Goal: Task Accomplishment & Management: Manage account settings

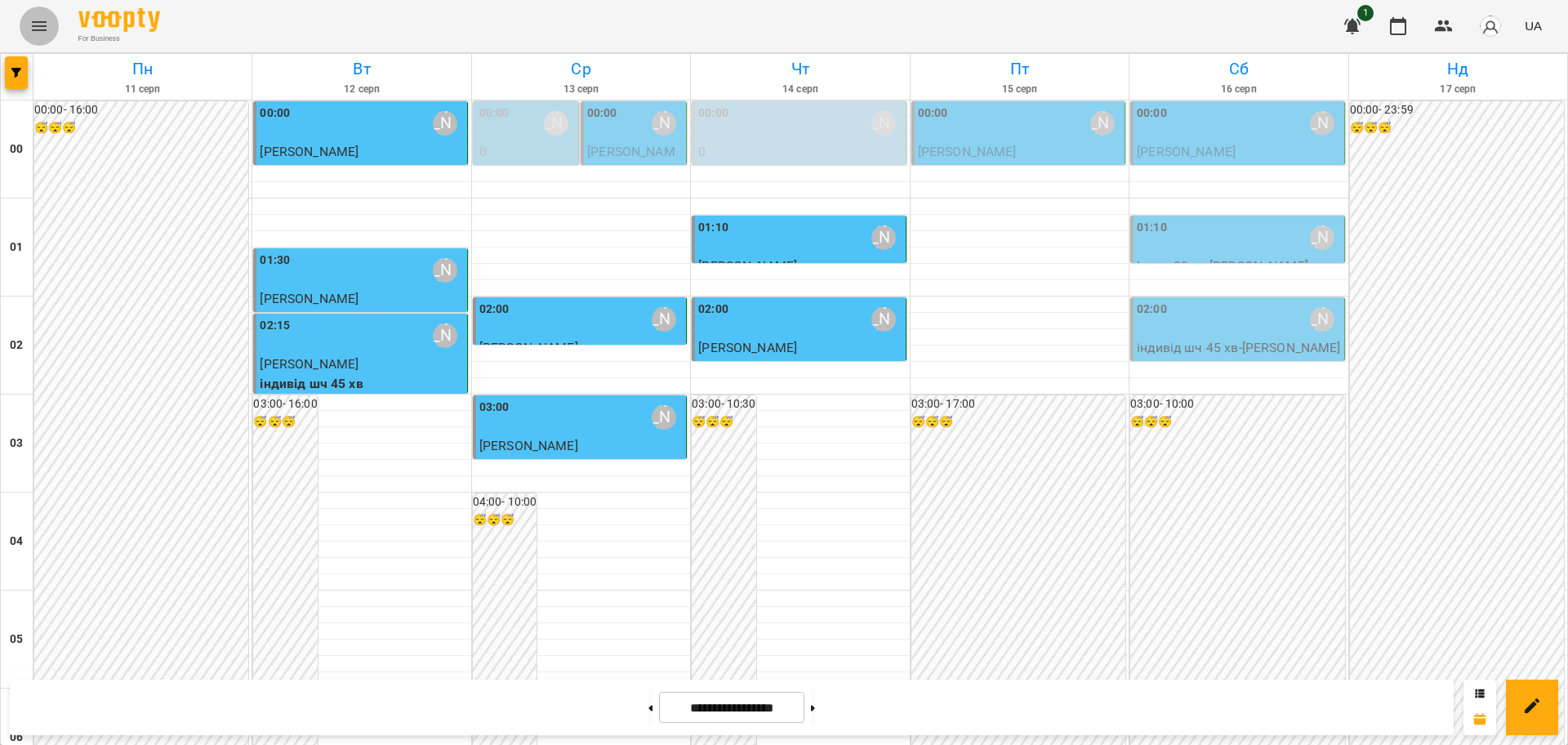
click at [30, 28] on icon "Menu" at bounding box center [39, 26] width 20 height 20
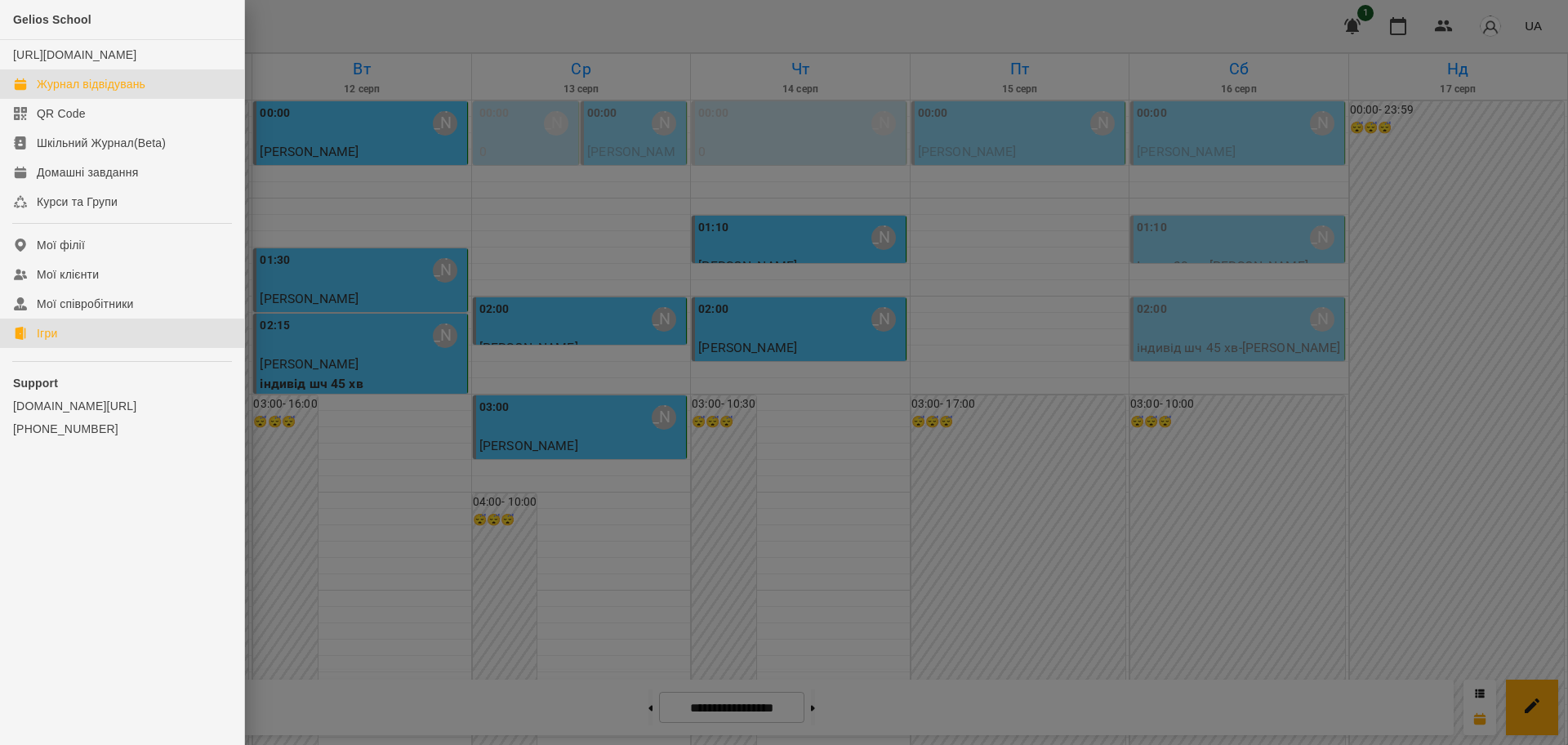
drag, startPoint x: 42, startPoint y: 352, endPoint x: 121, endPoint y: 340, distance: 79.9
click at [42, 341] on div "Ігри" at bounding box center [47, 333] width 21 height 16
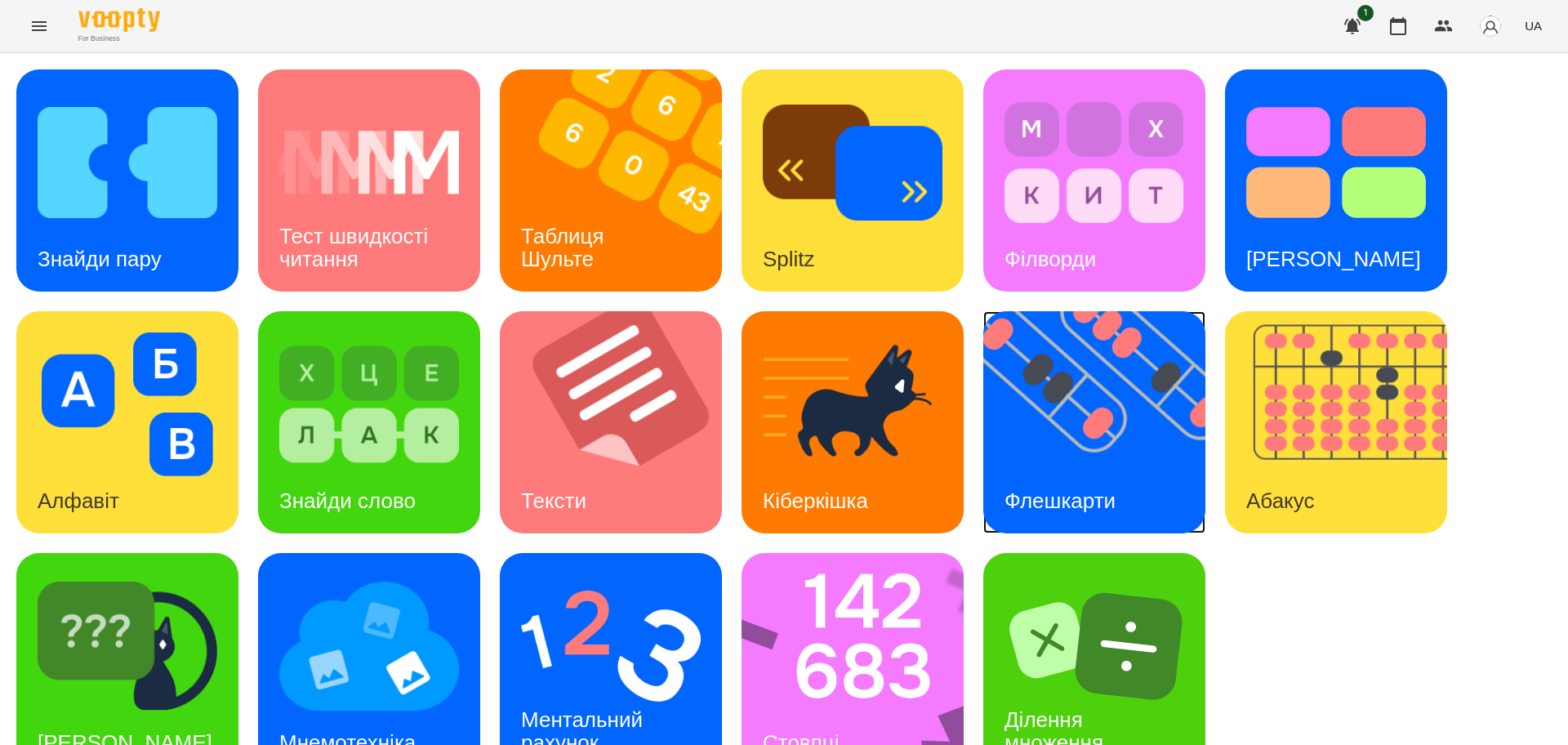
click at [1151, 396] on img at bounding box center [1104, 422] width 242 height 222
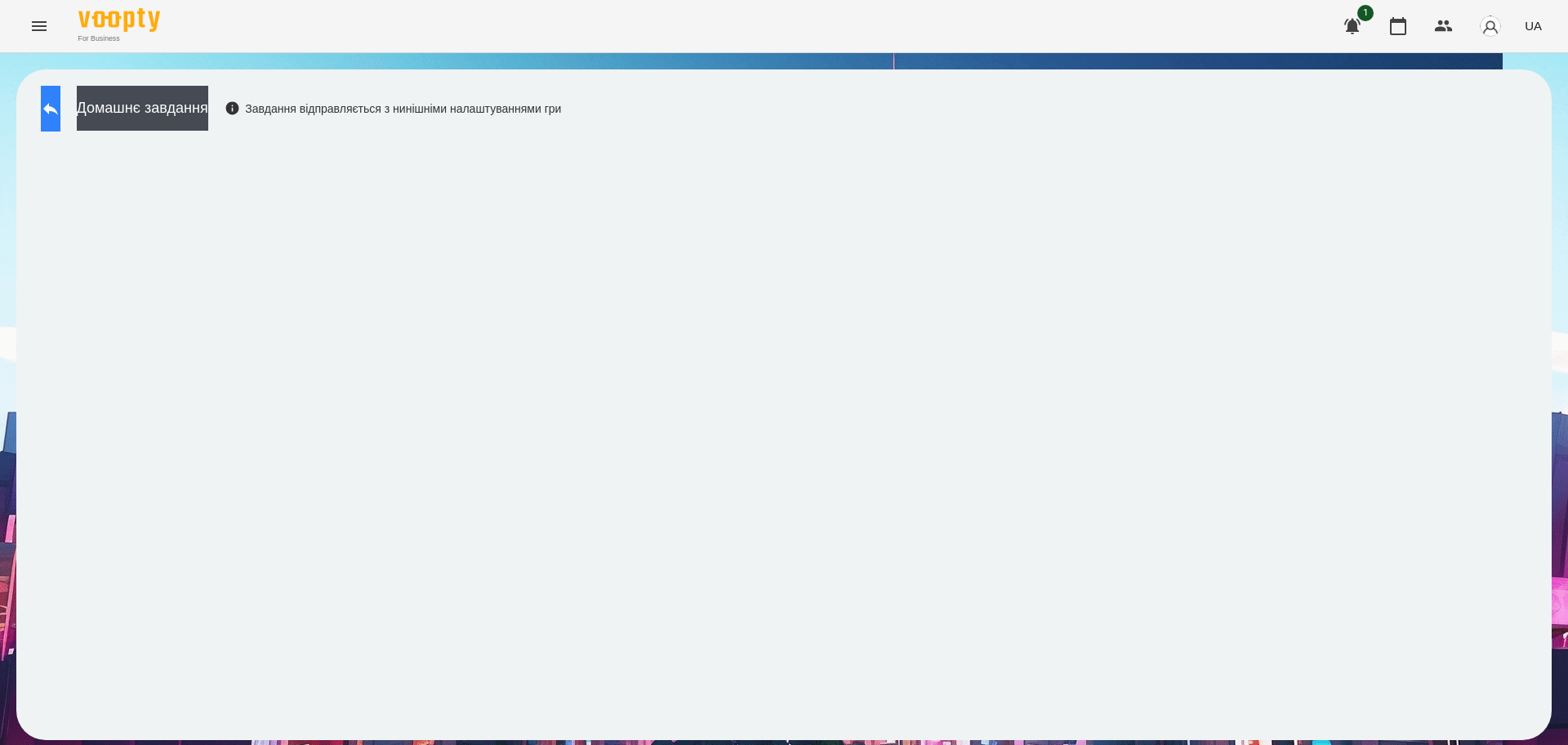
click at [61, 114] on icon at bounding box center [50, 109] width 20 height 20
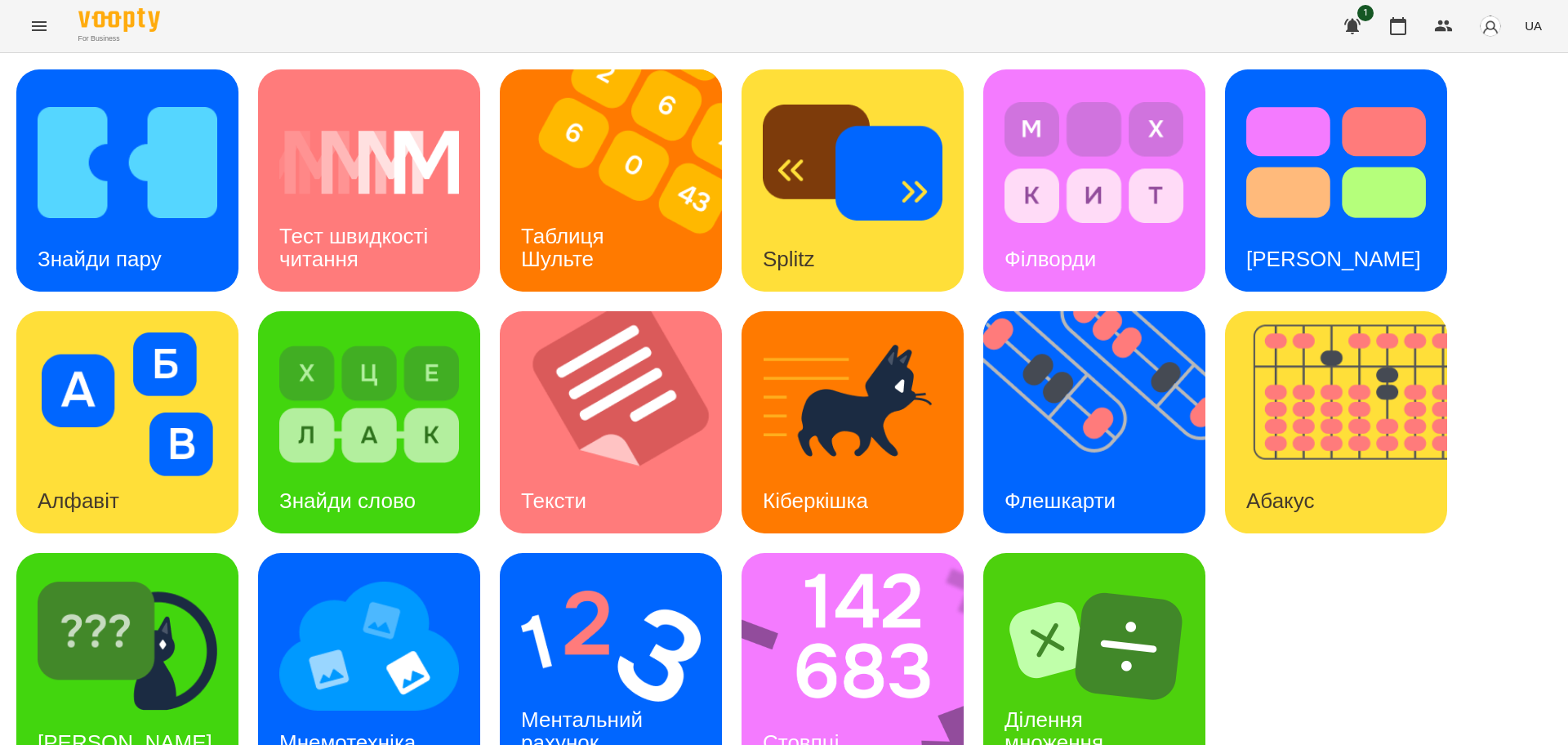
scroll to position [47, 0]
click at [372, 600] on img at bounding box center [369, 646] width 180 height 144
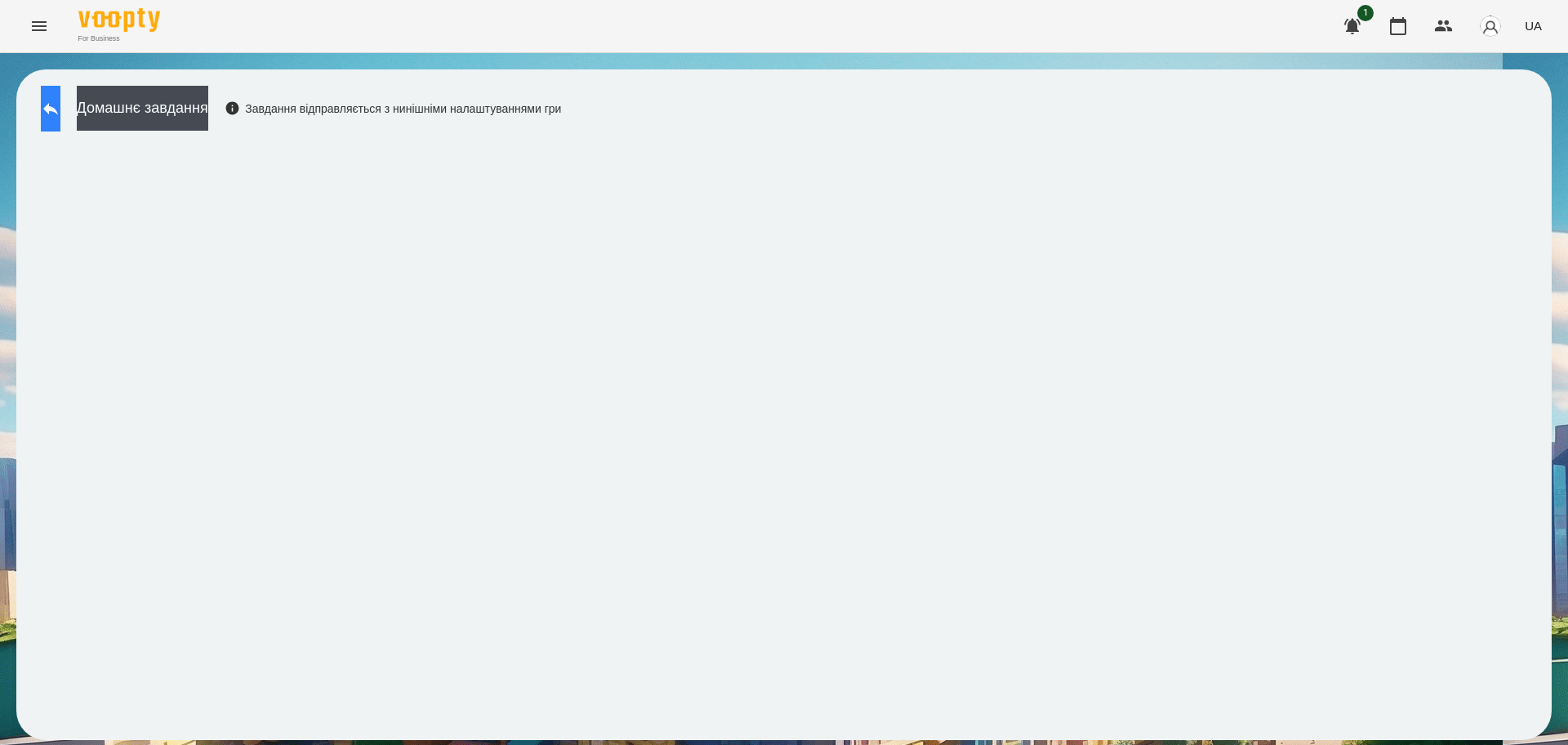
click at [61, 118] on button at bounding box center [50, 109] width 20 height 46
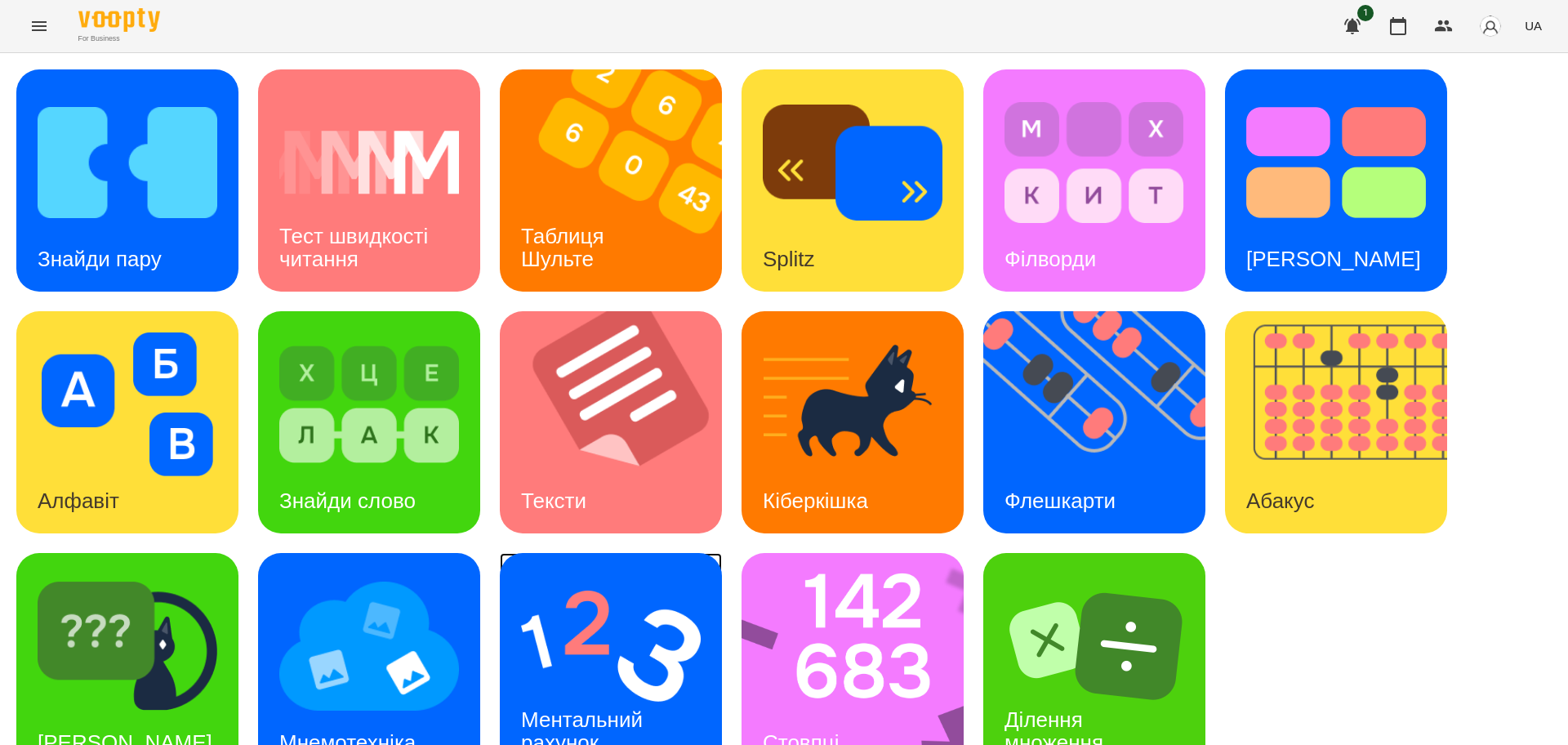
click at [636, 630] on img at bounding box center [610, 646] width 180 height 144
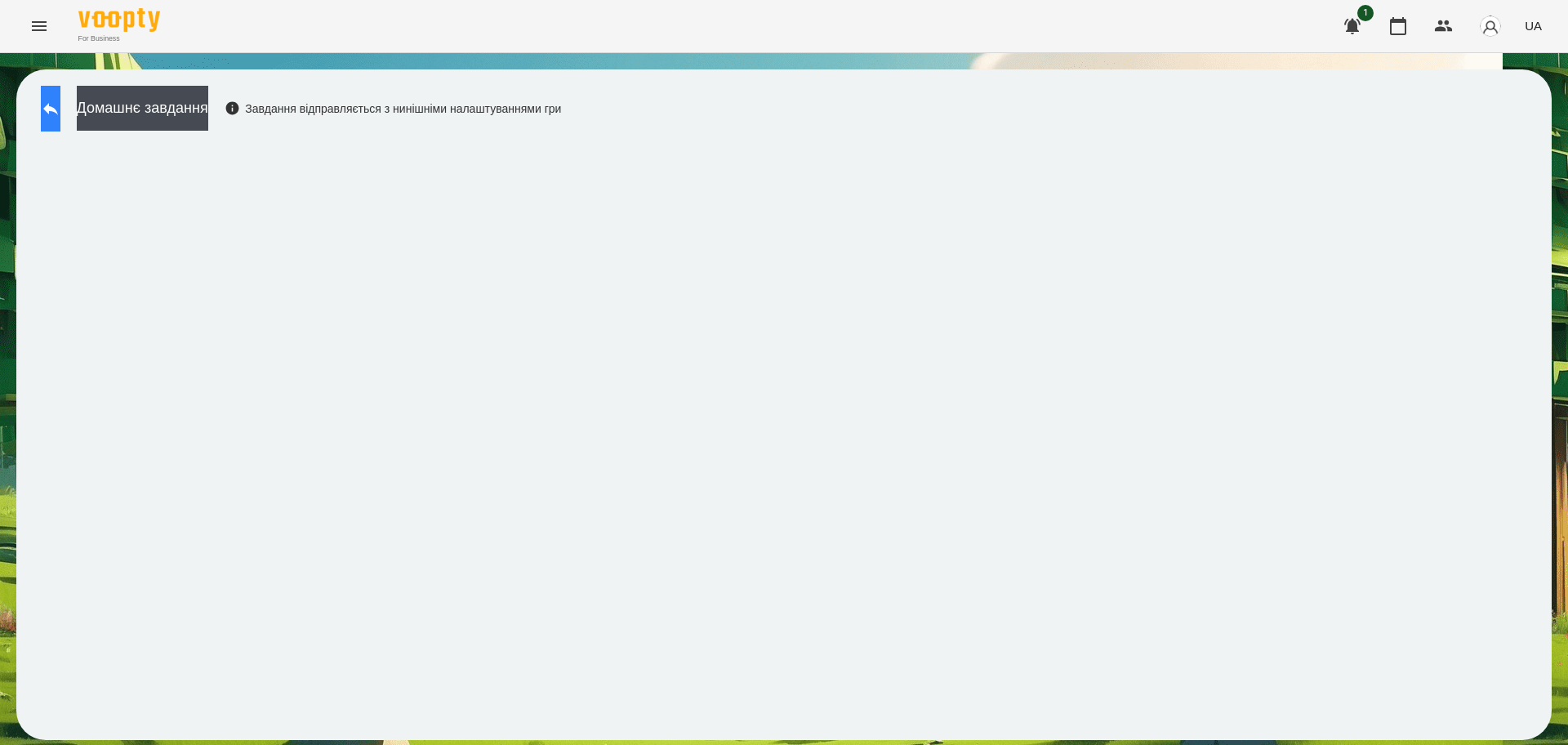
click at [61, 117] on button at bounding box center [50, 109] width 20 height 46
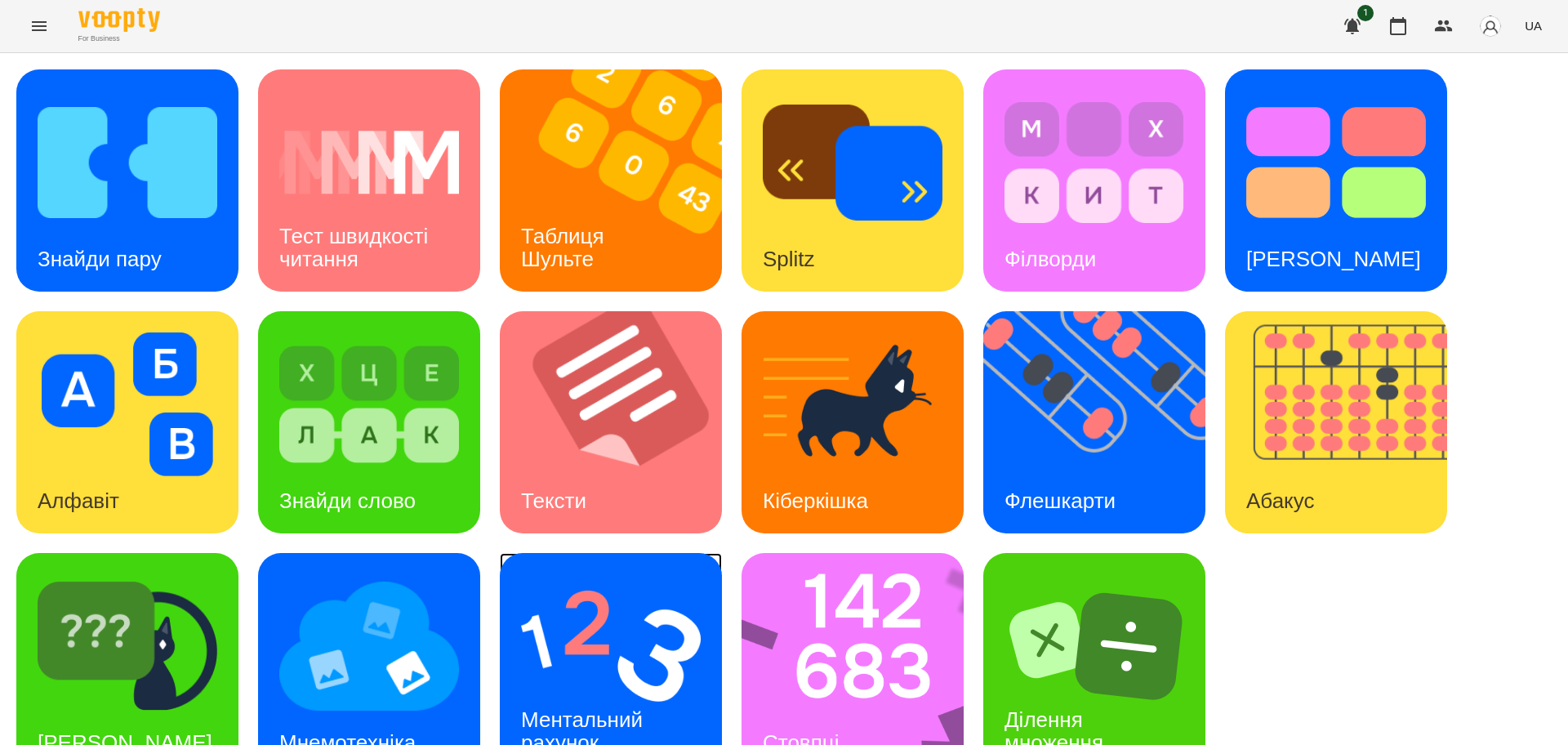
click at [673, 635] on img at bounding box center [610, 646] width 180 height 144
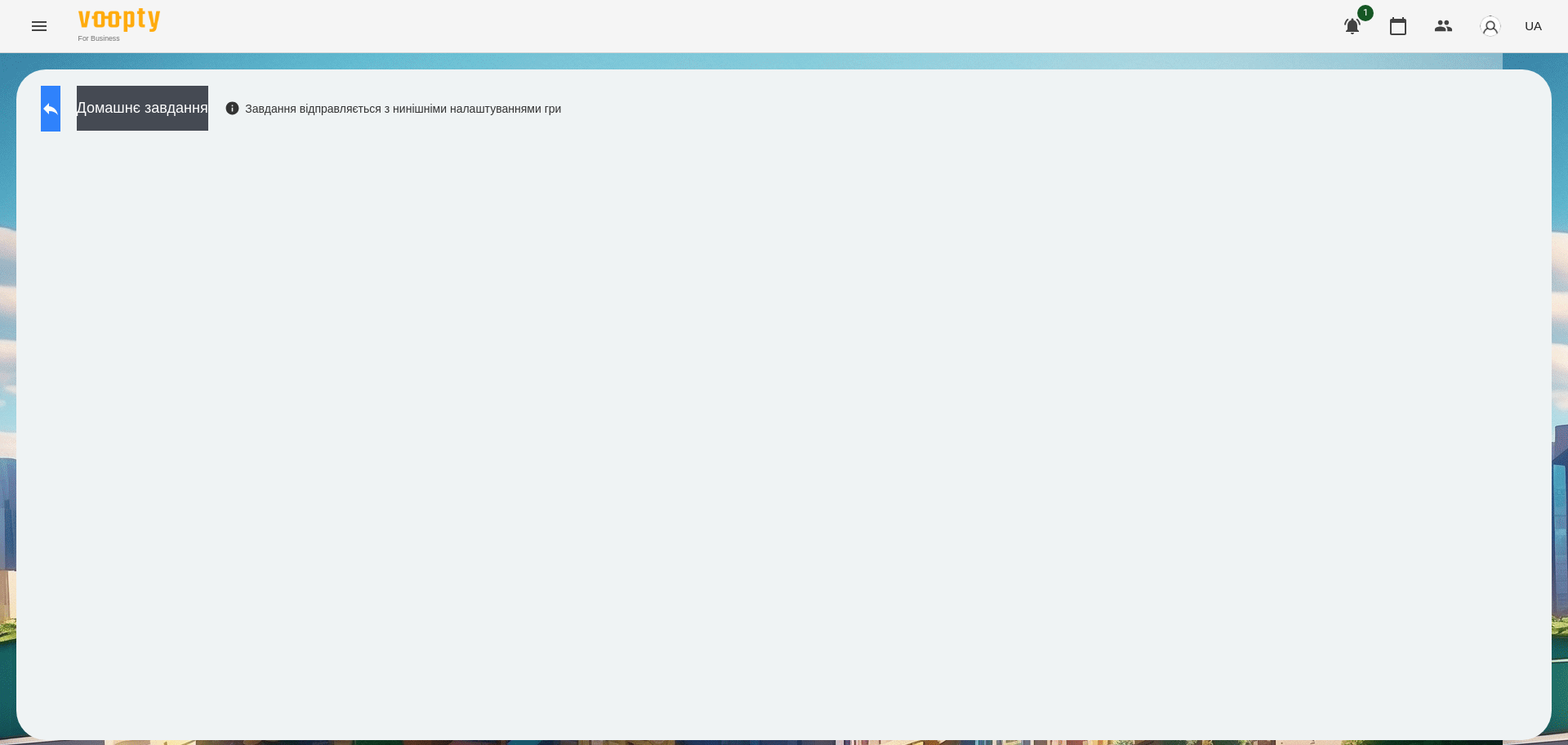
click at [61, 116] on button at bounding box center [50, 109] width 20 height 46
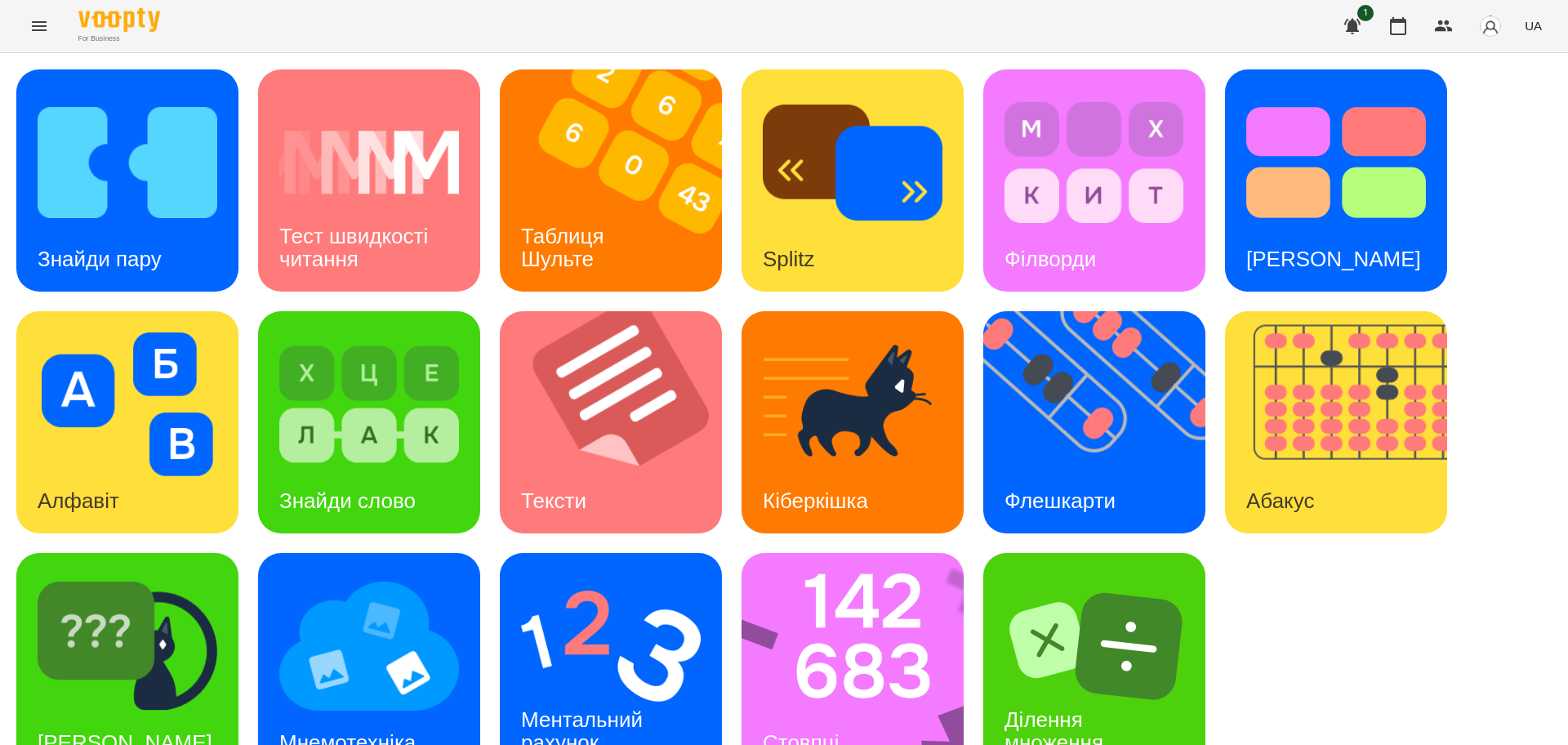
scroll to position [47, 0]
click at [371, 619] on img at bounding box center [369, 646] width 180 height 144
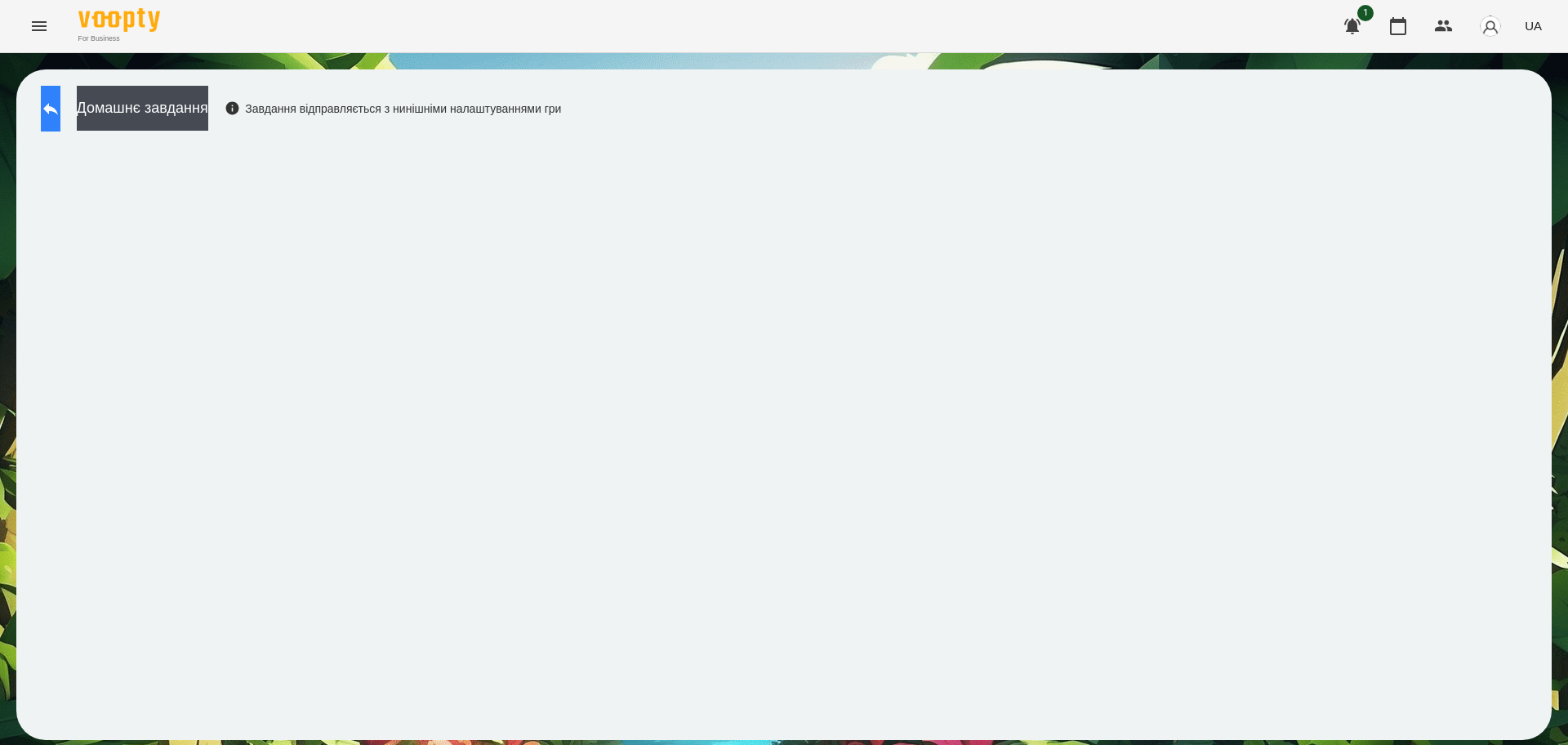
click at [61, 120] on button at bounding box center [50, 109] width 20 height 46
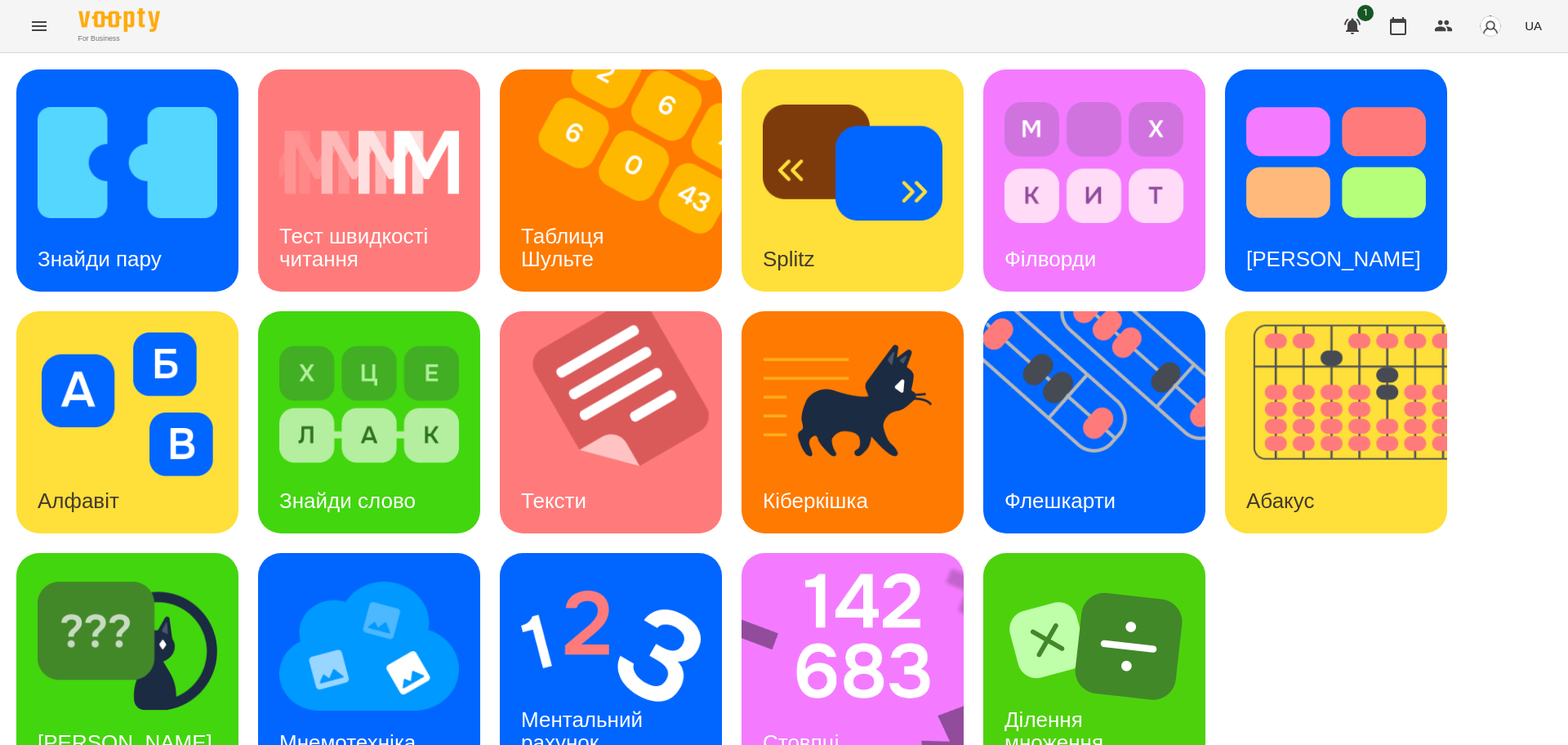
scroll to position [47, 0]
click at [1407, 28] on icon "button" at bounding box center [1398, 26] width 16 height 18
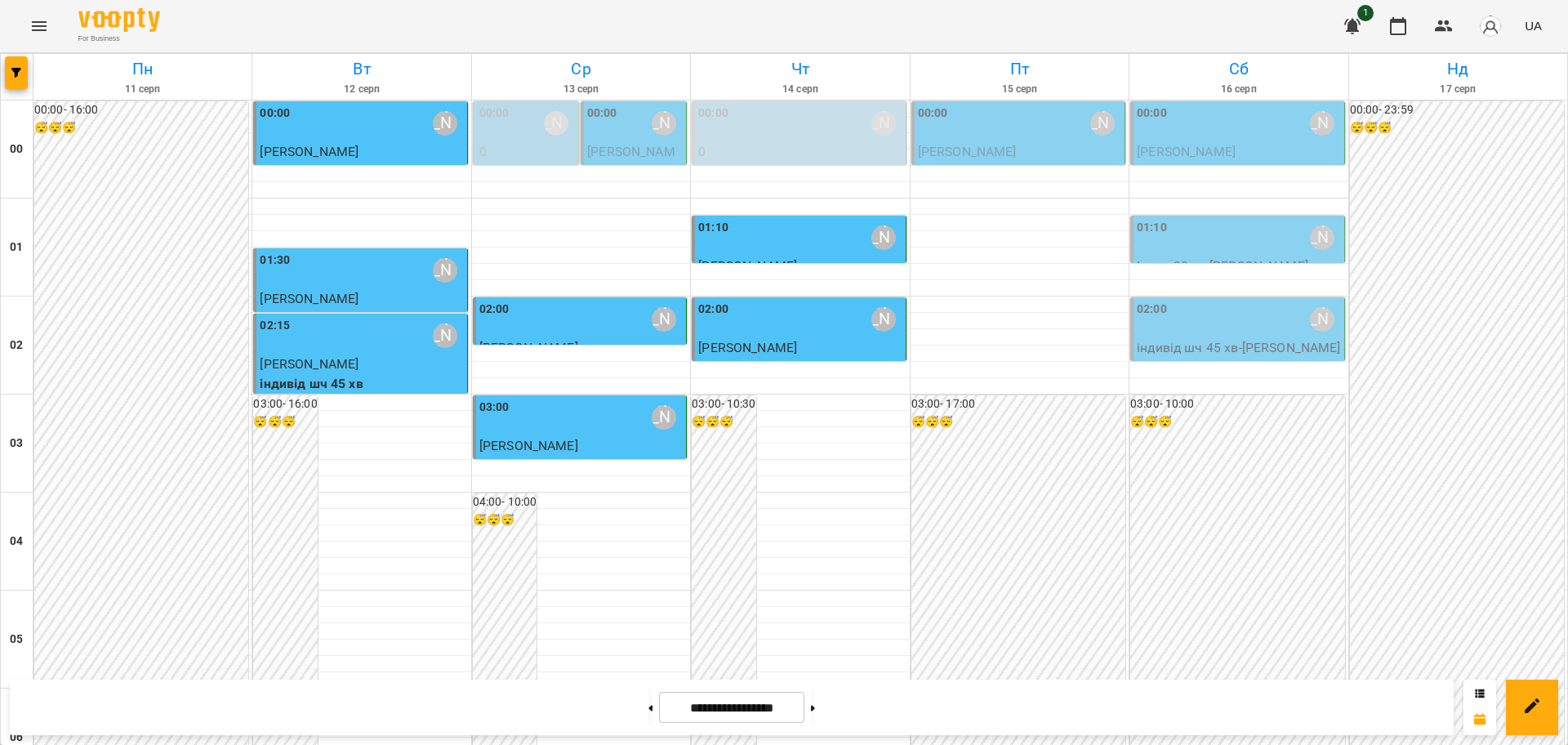
scroll to position [1328, 0]
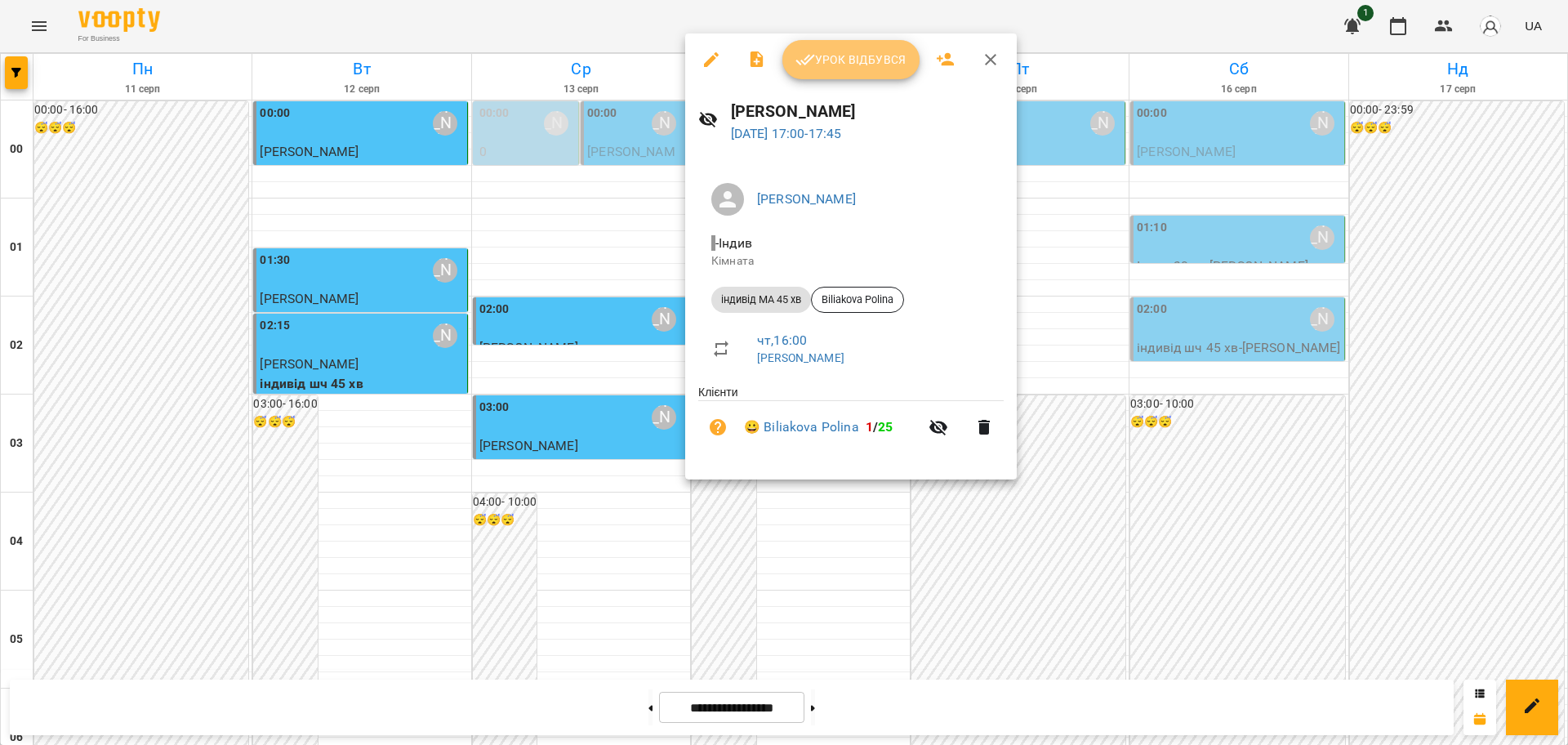
click at [840, 67] on span "Урок відбувся" at bounding box center [851, 59] width 111 height 20
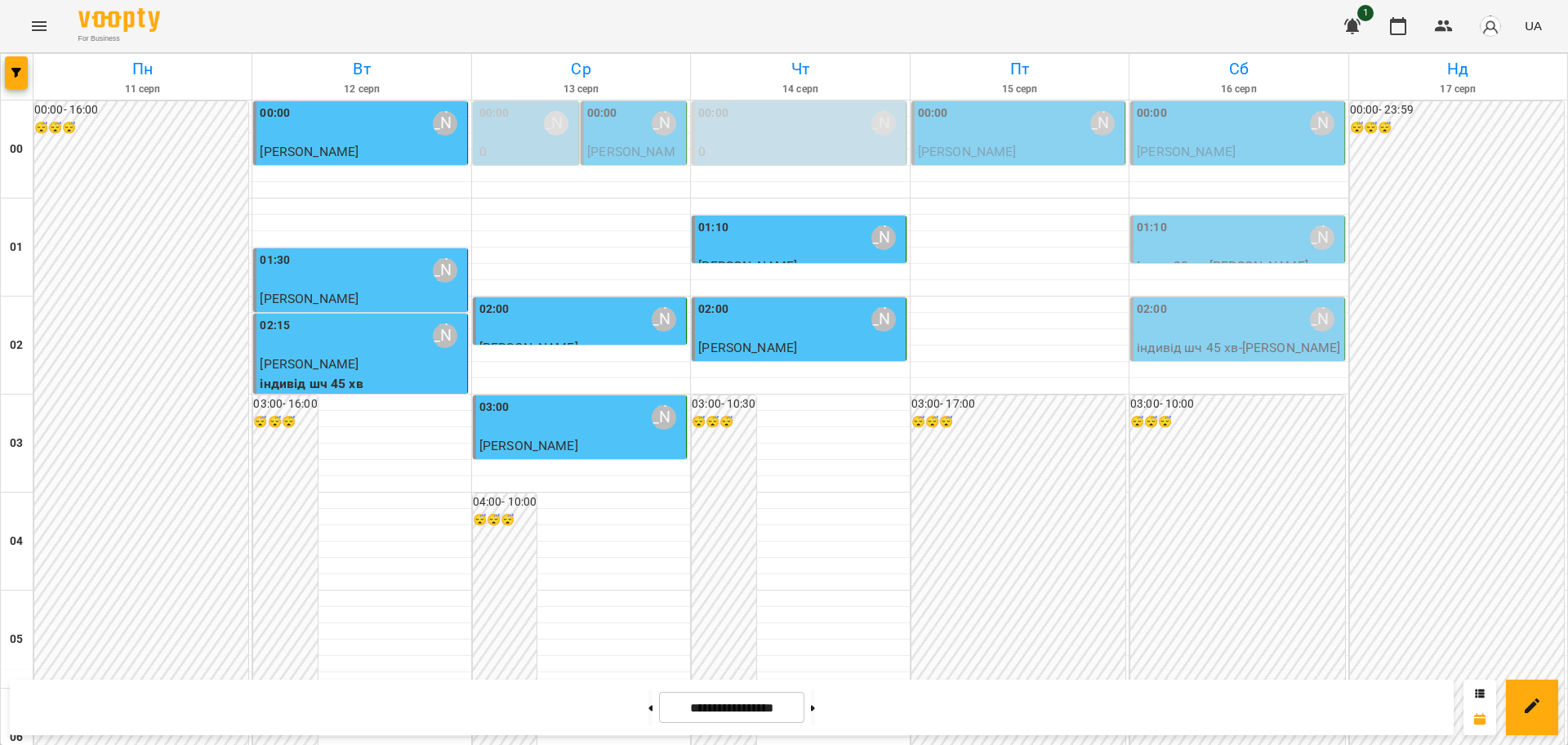
scroll to position [1532, 0]
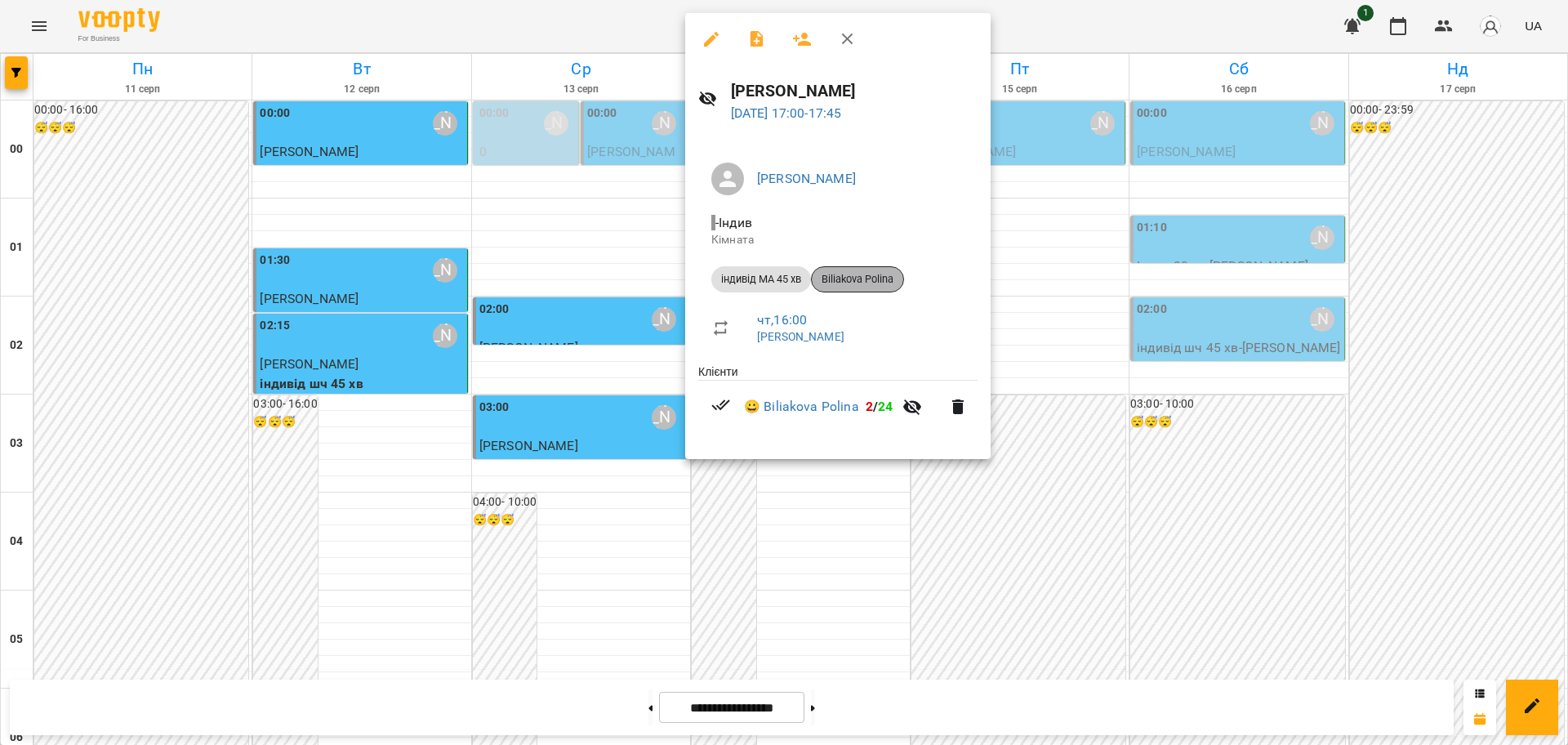
drag, startPoint x: 904, startPoint y: 280, endPoint x: 850, endPoint y: 284, distance: 54.1
click at [850, 284] on span "Biliakova Polina" at bounding box center [857, 279] width 91 height 15
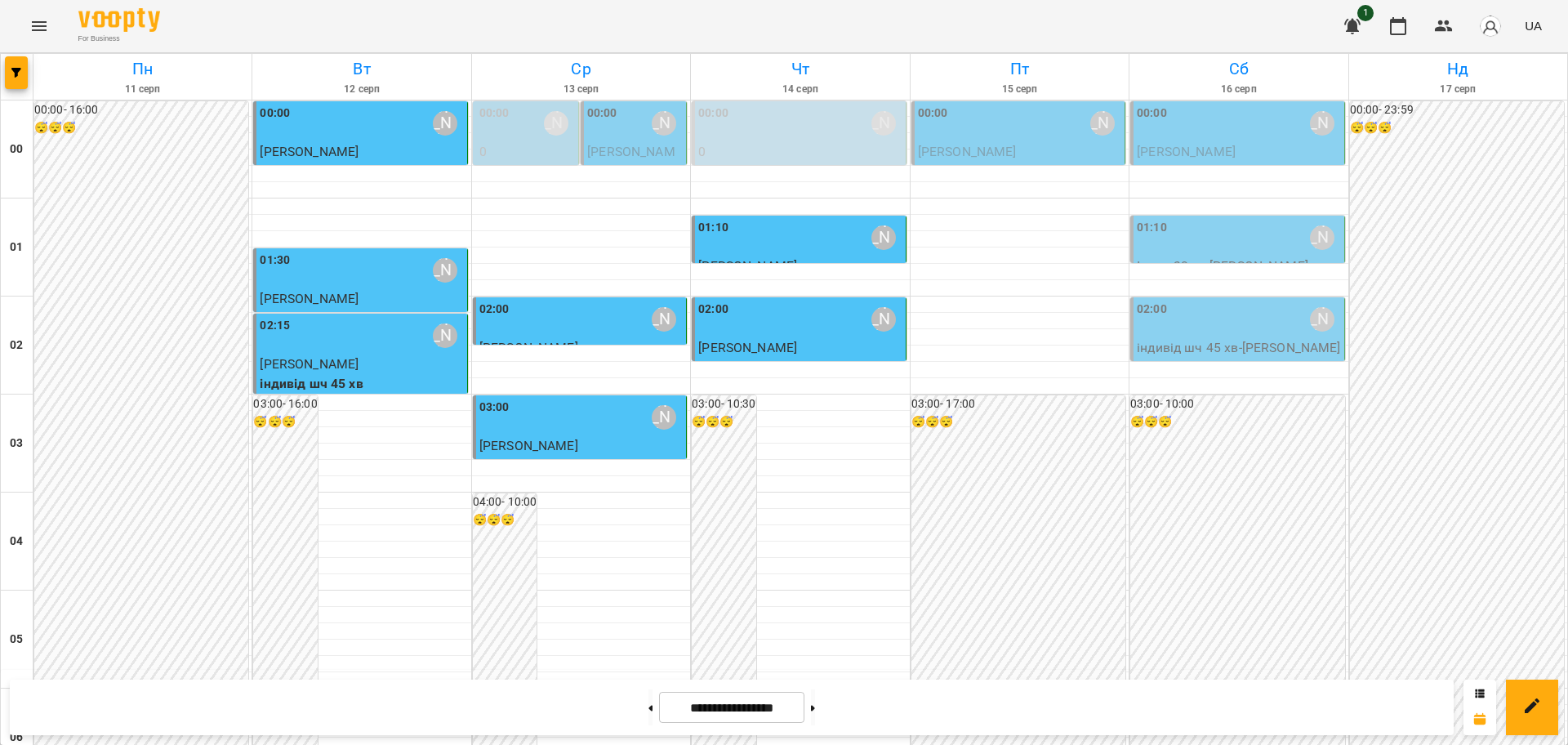
scroll to position [1328, 0]
click at [815, 702] on button at bounding box center [813, 707] width 4 height 36
type input "**********"
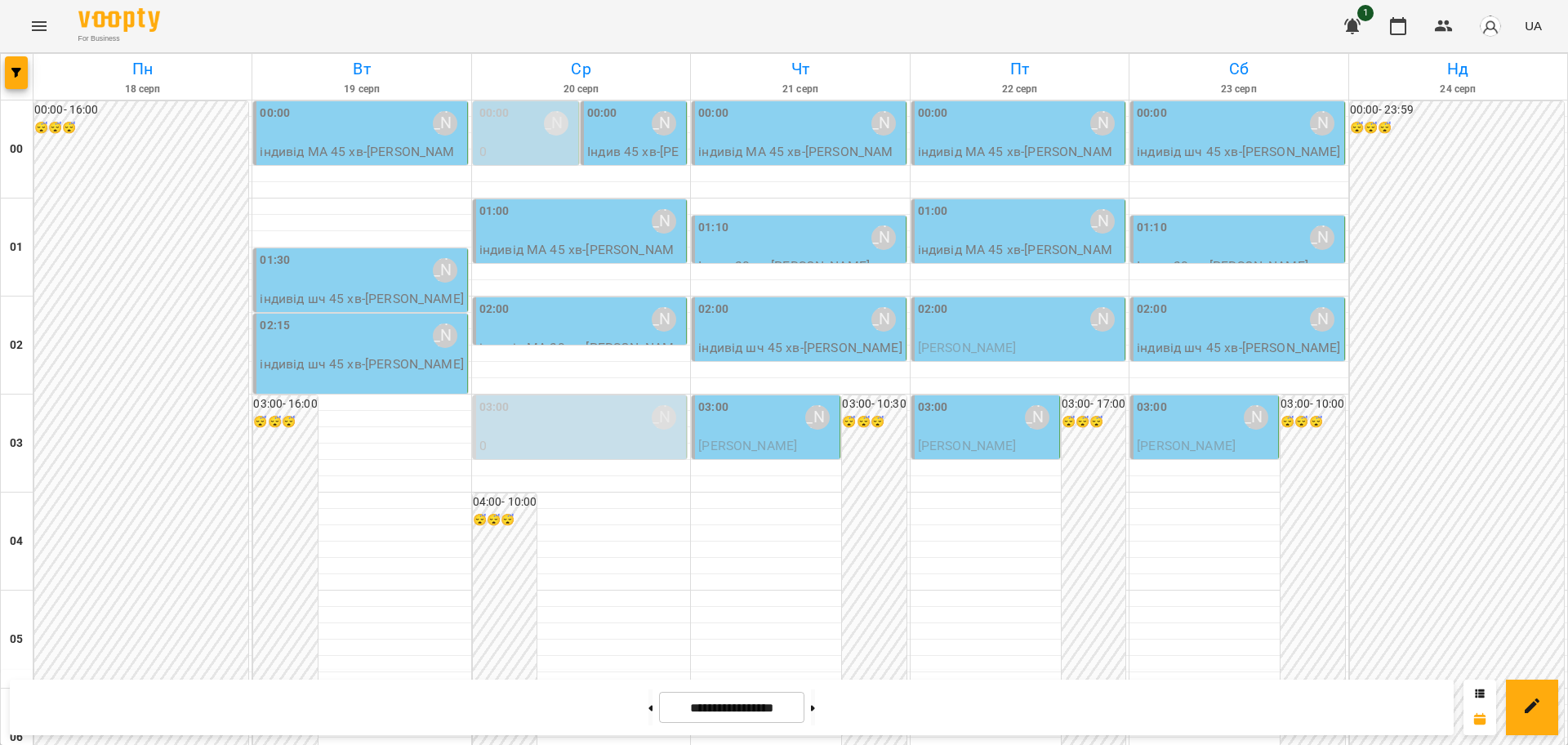
scroll to position [1782, 0]
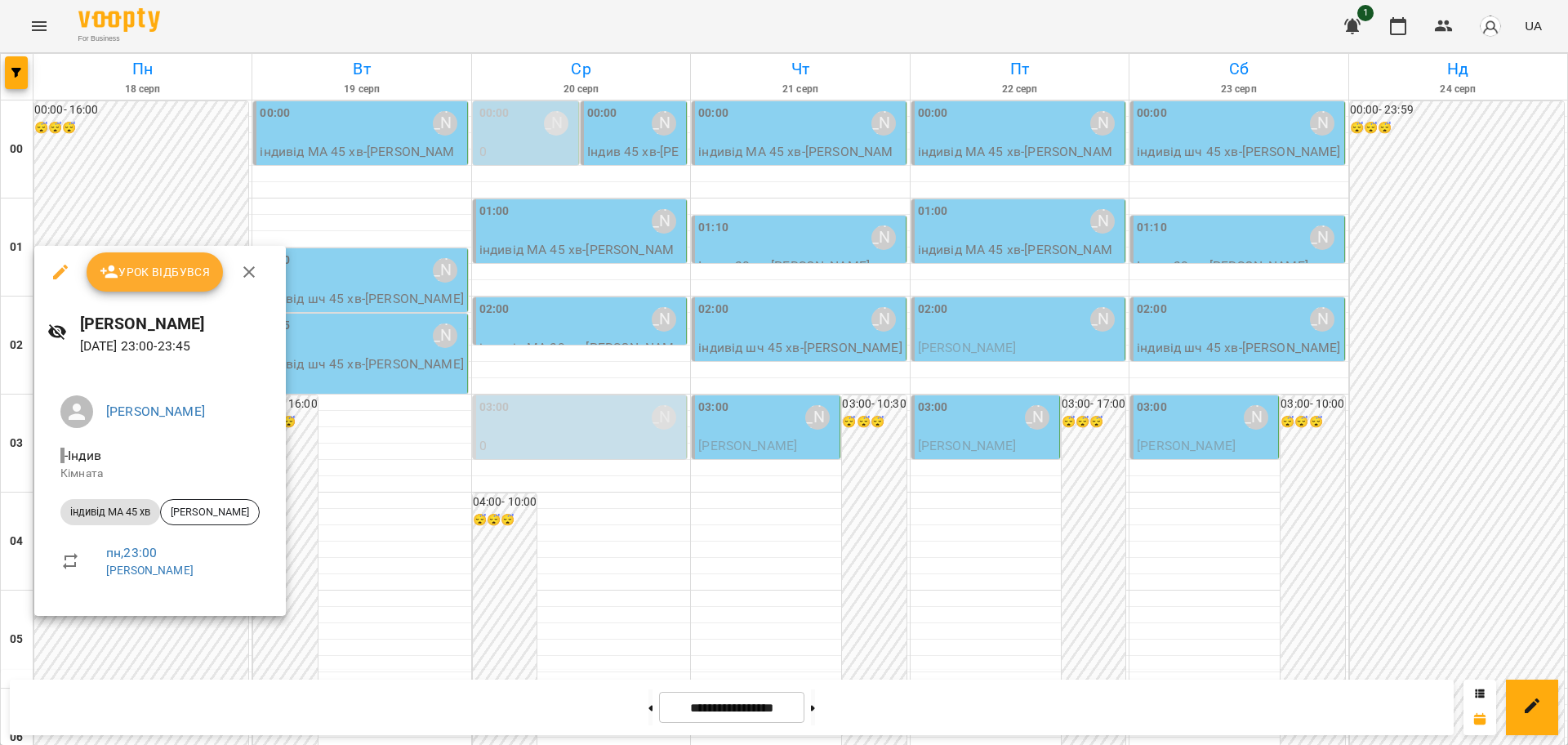
click at [252, 277] on icon "button" at bounding box center [249, 272] width 20 height 20
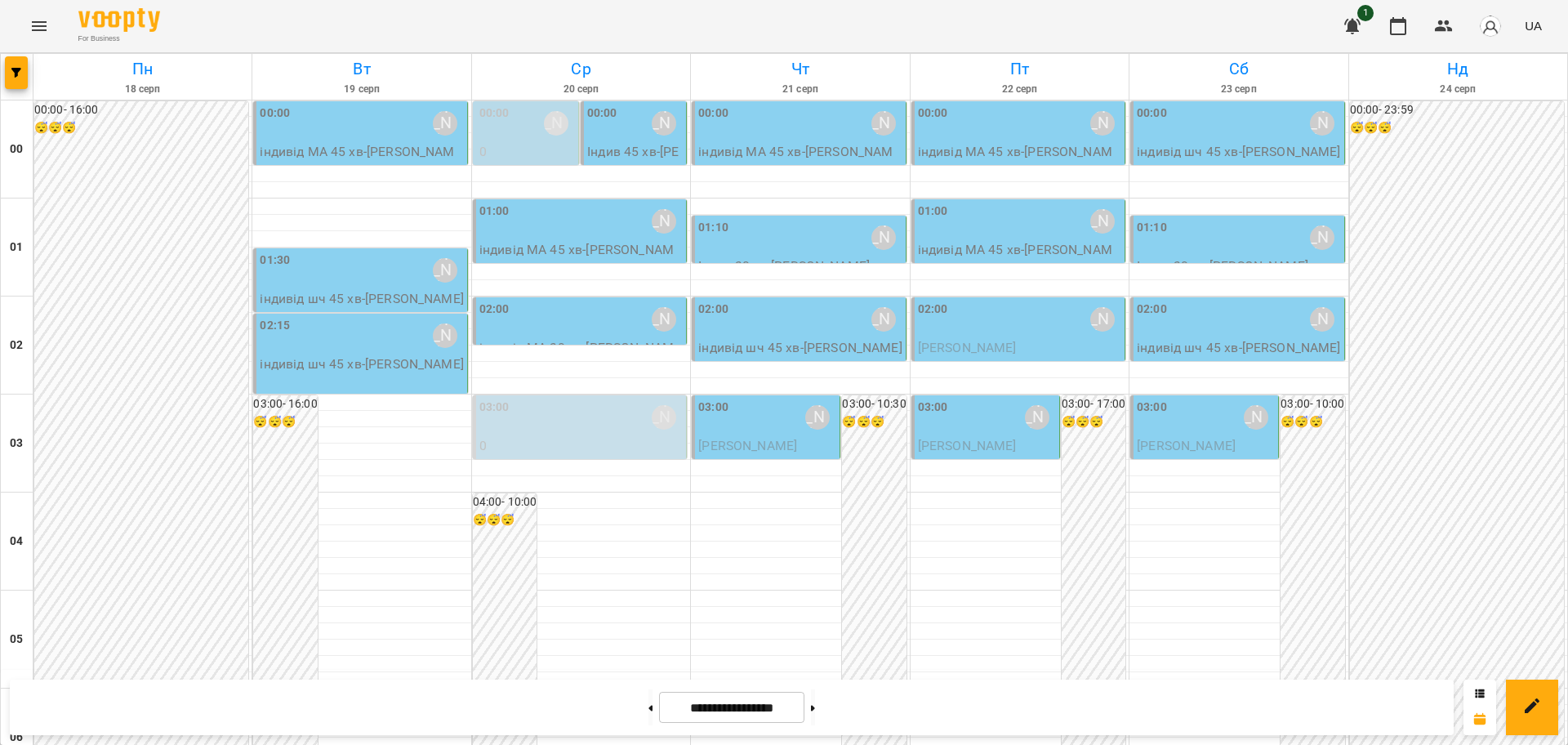
scroll to position [817, 0]
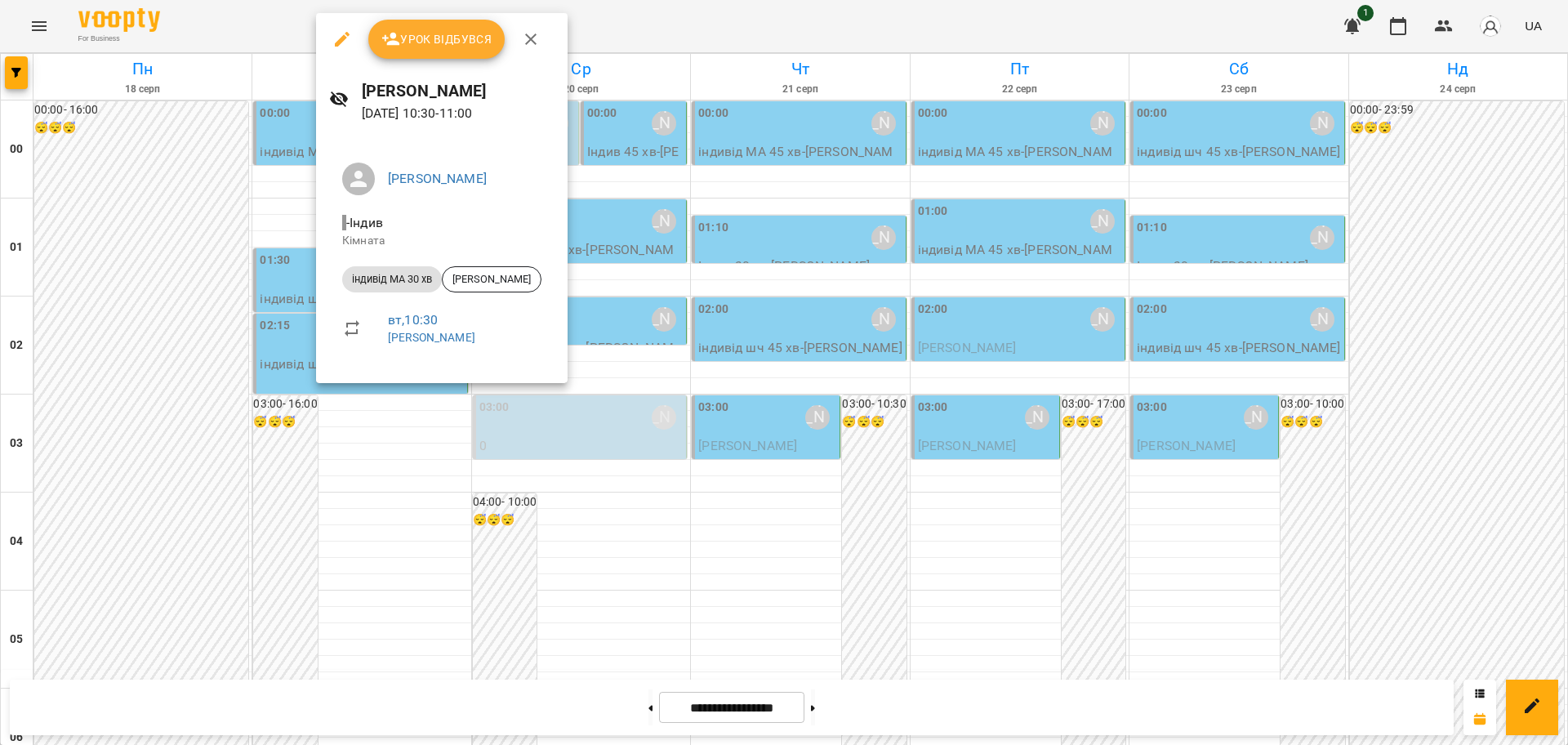
click at [1307, 704] on div at bounding box center [784, 372] width 1568 height 745
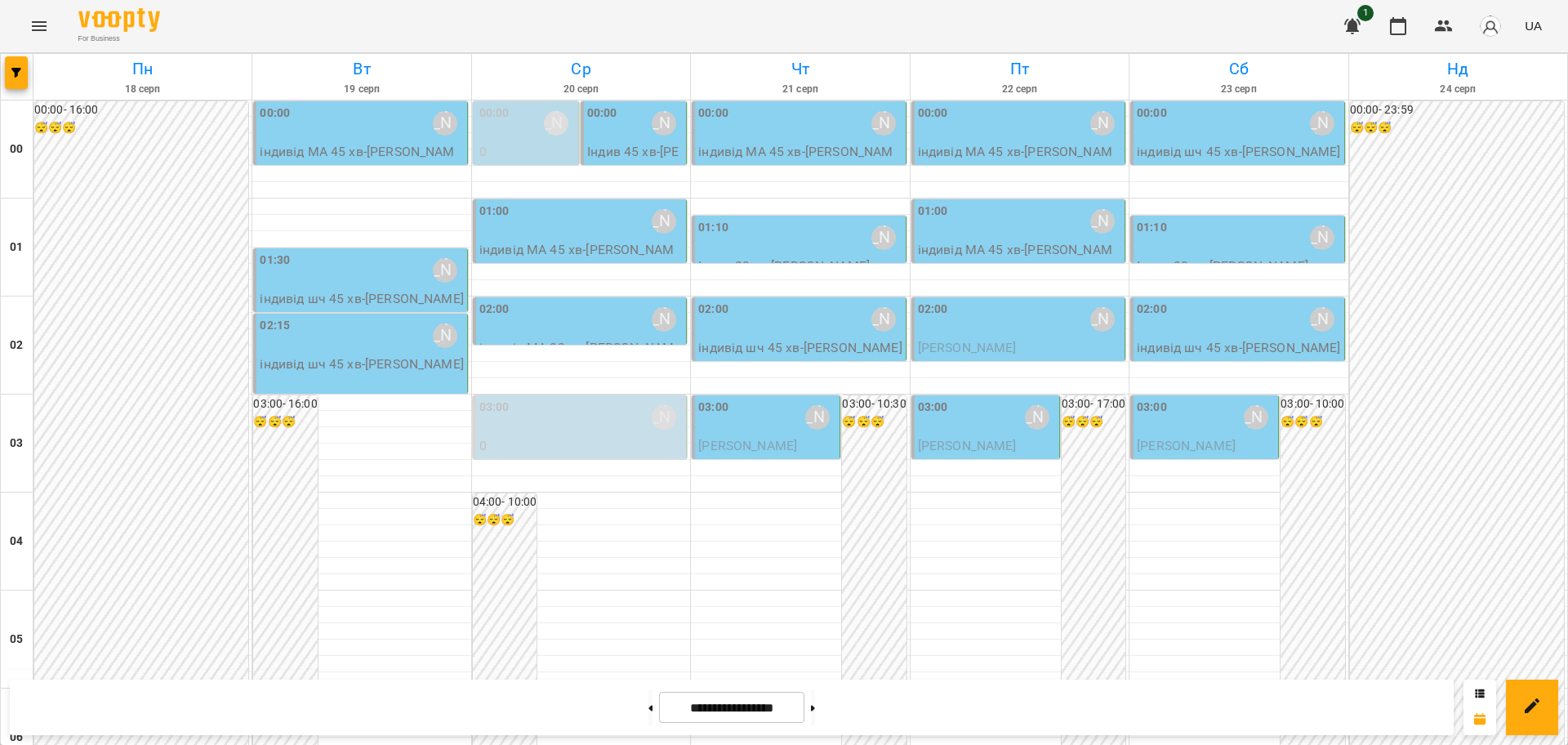
scroll to position [1532, 0]
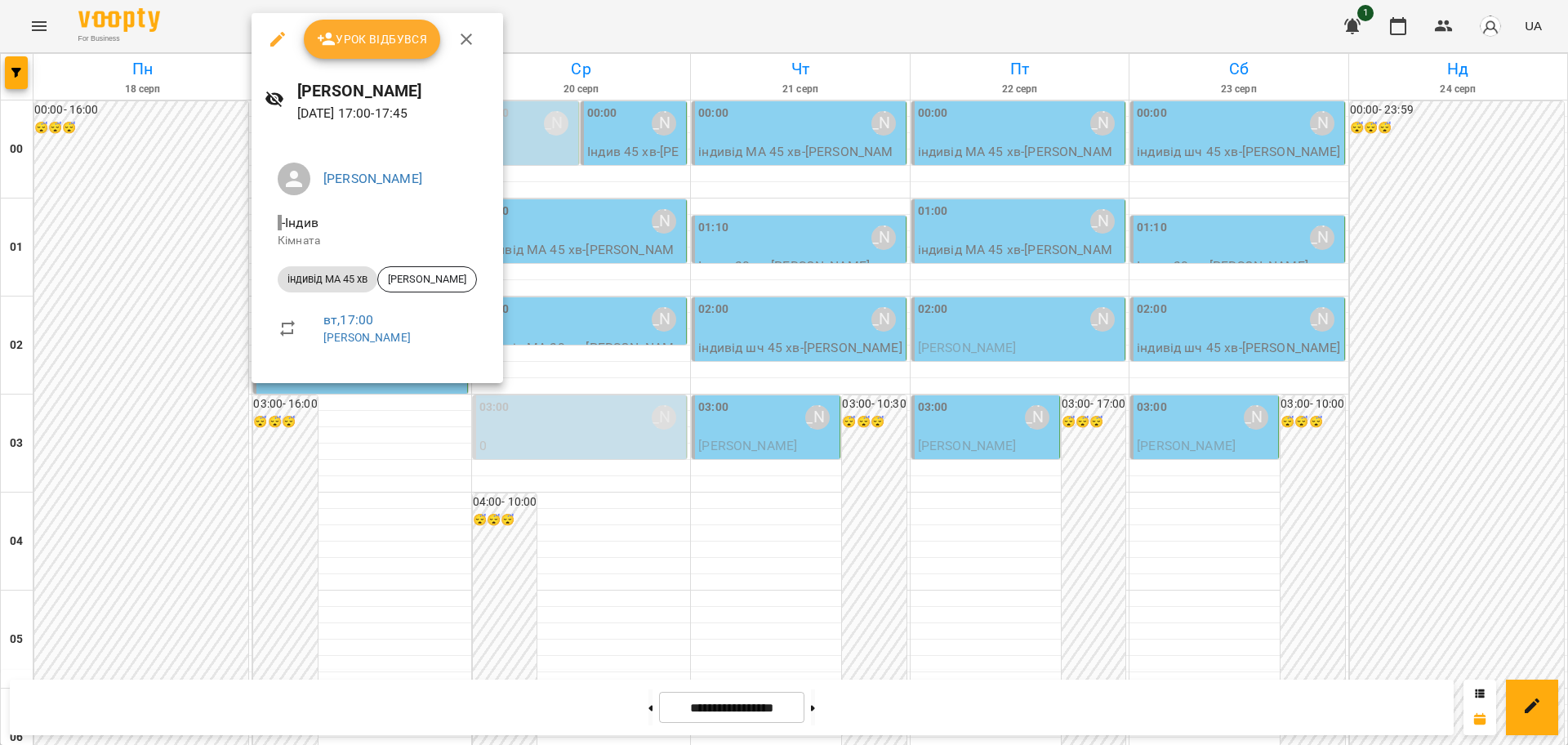
click at [468, 36] on icon "button" at bounding box center [466, 39] width 11 height 11
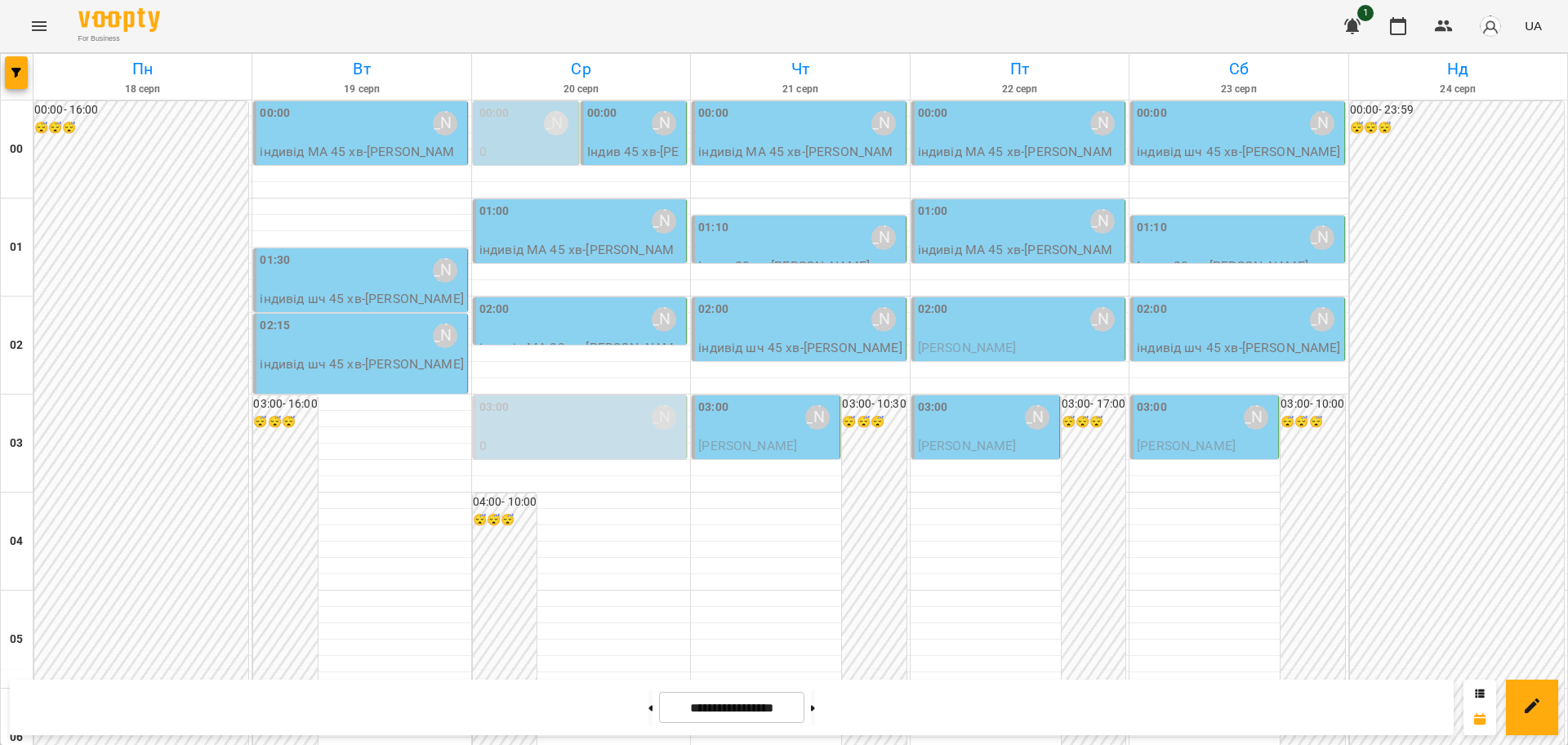
scroll to position [1475, 0]
click at [382, 17] on div "For Business 1 UA" at bounding box center [784, 26] width 1568 height 52
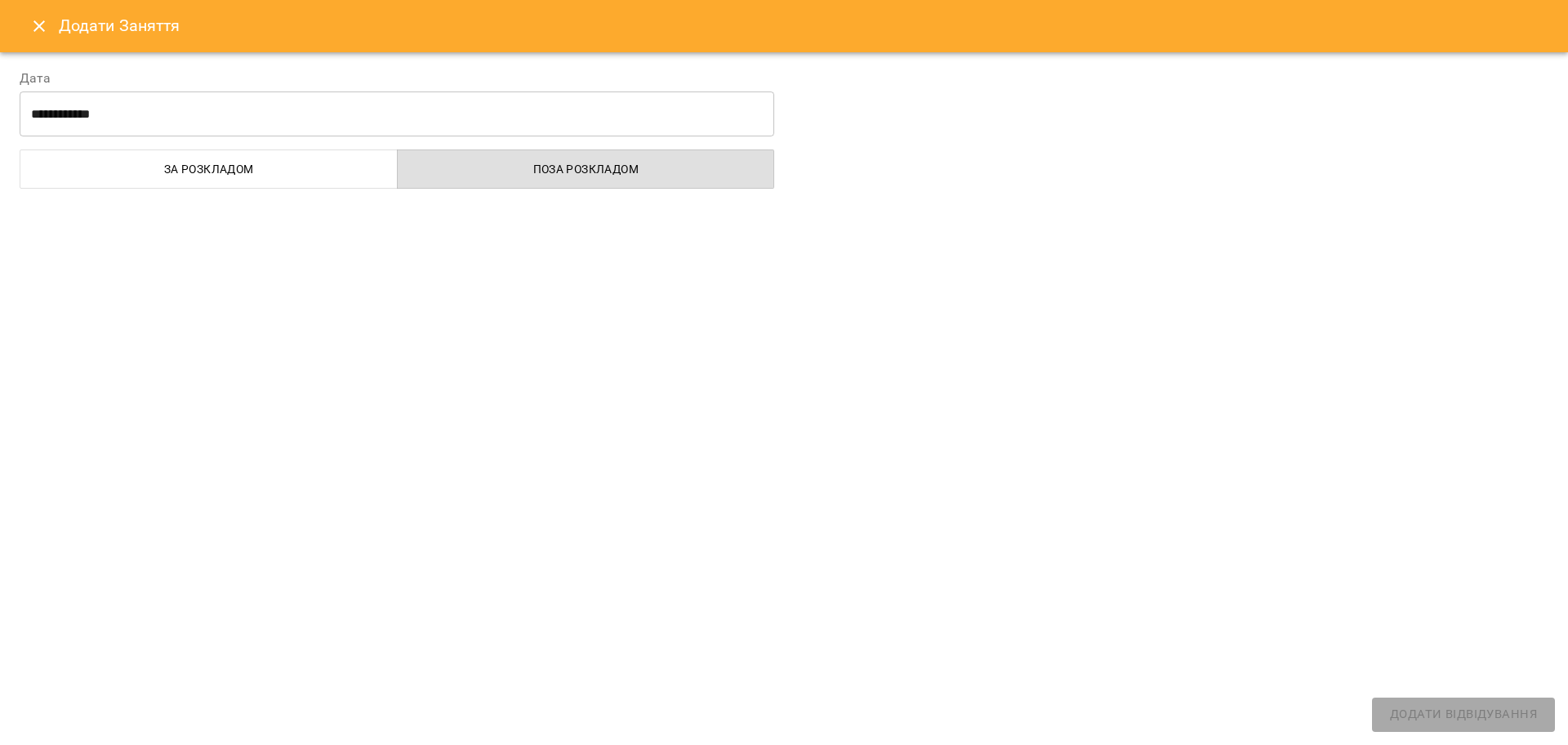
select select "**********"
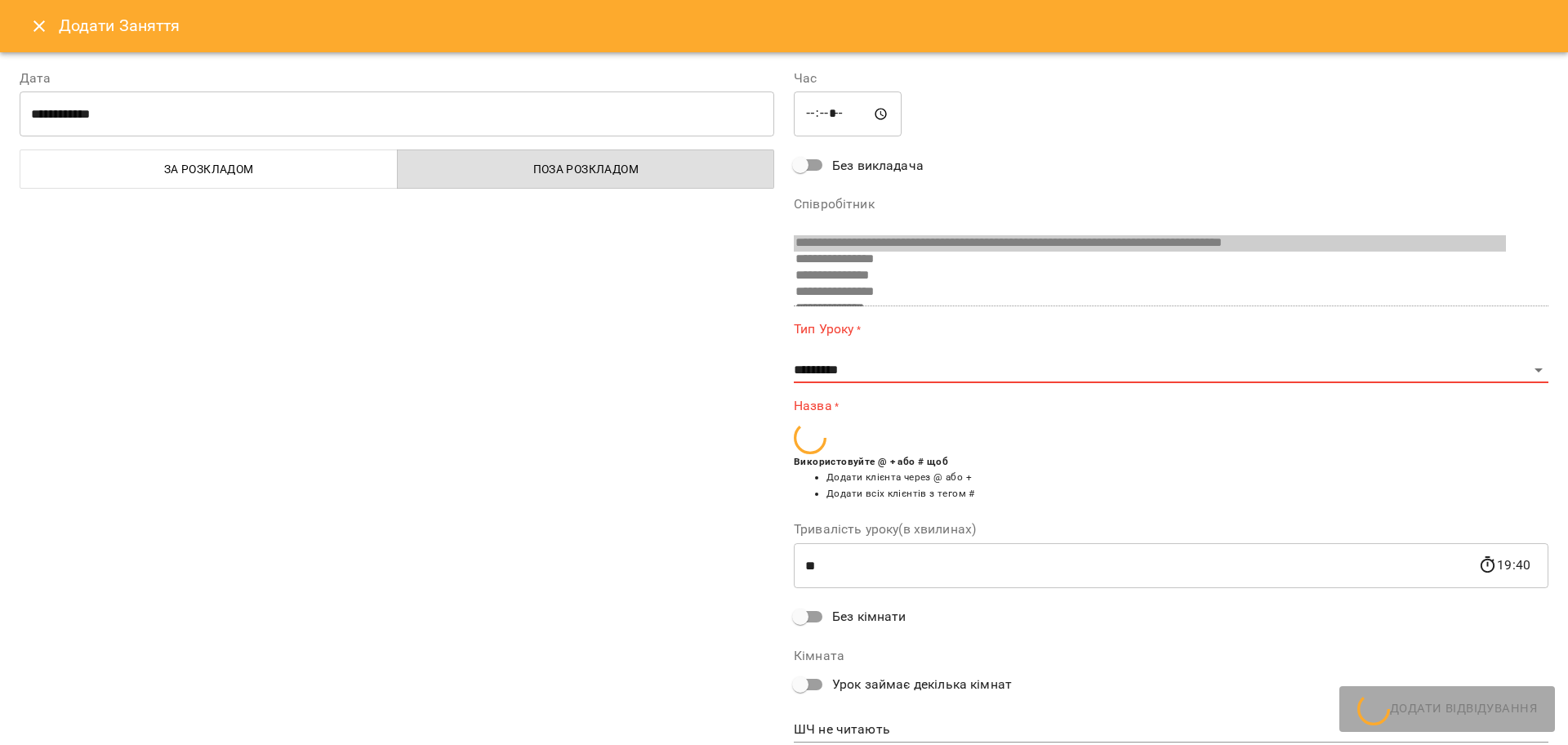
scroll to position [207, 0]
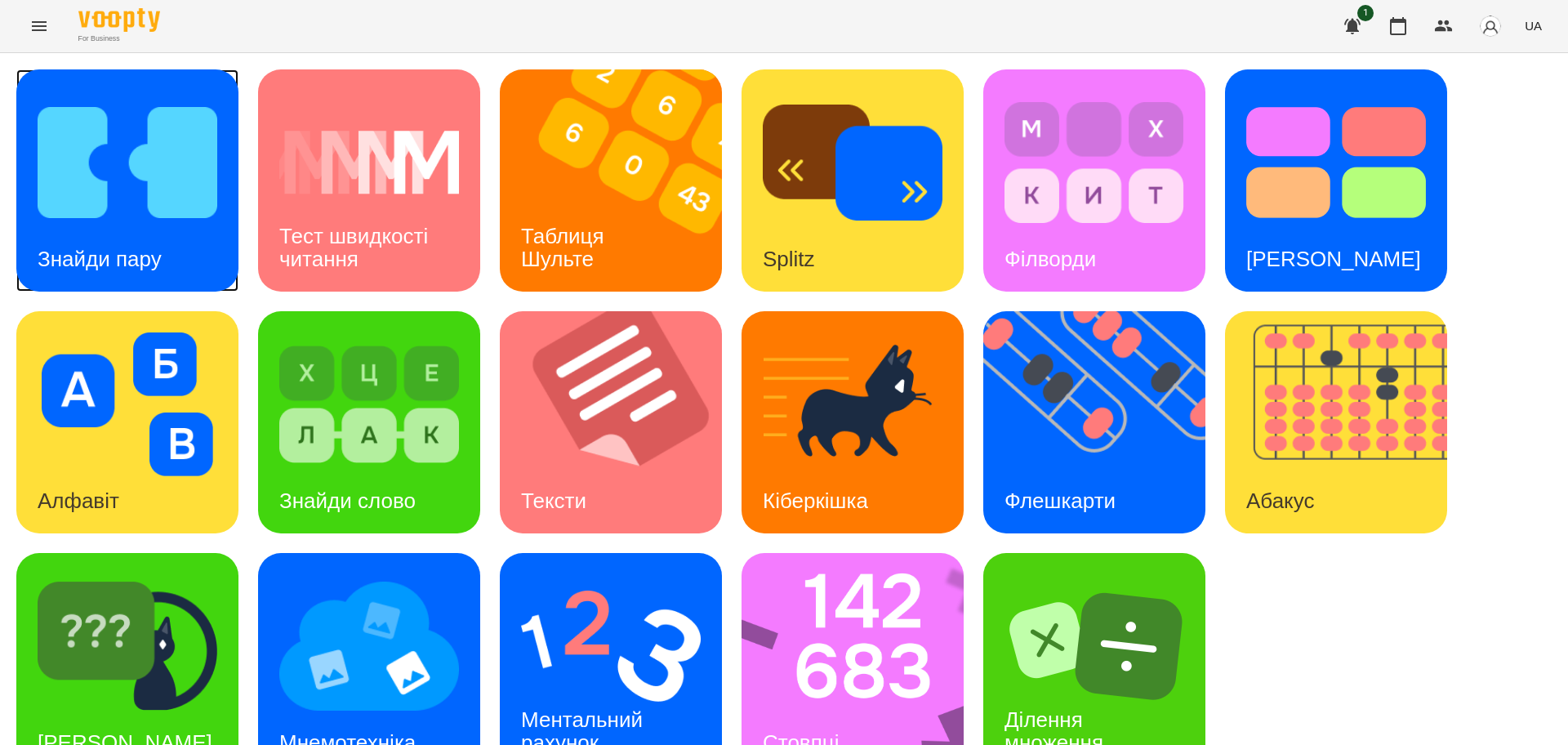
click at [122, 218] on img at bounding box center [127, 162] width 180 height 144
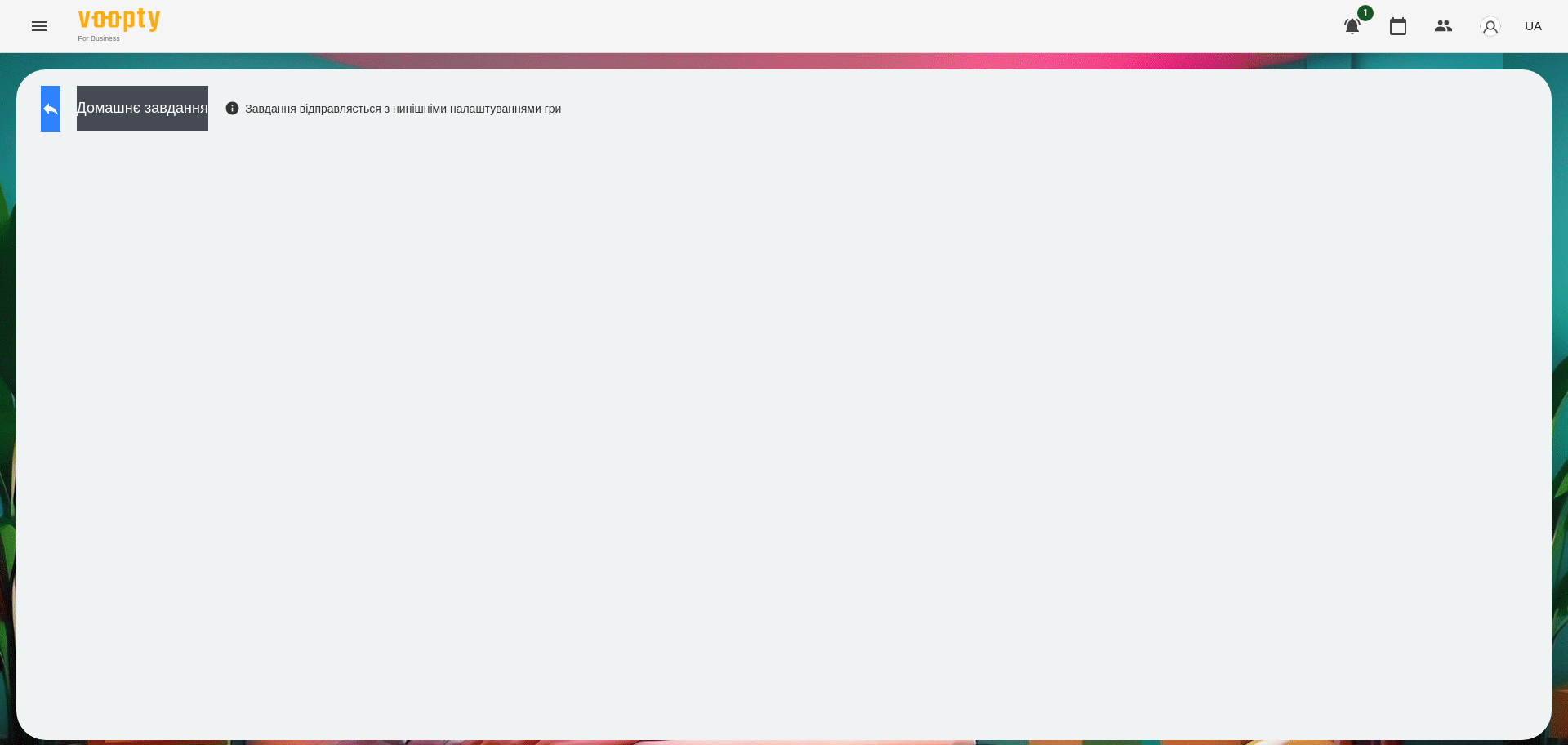
click at [61, 105] on icon at bounding box center [50, 109] width 20 height 20
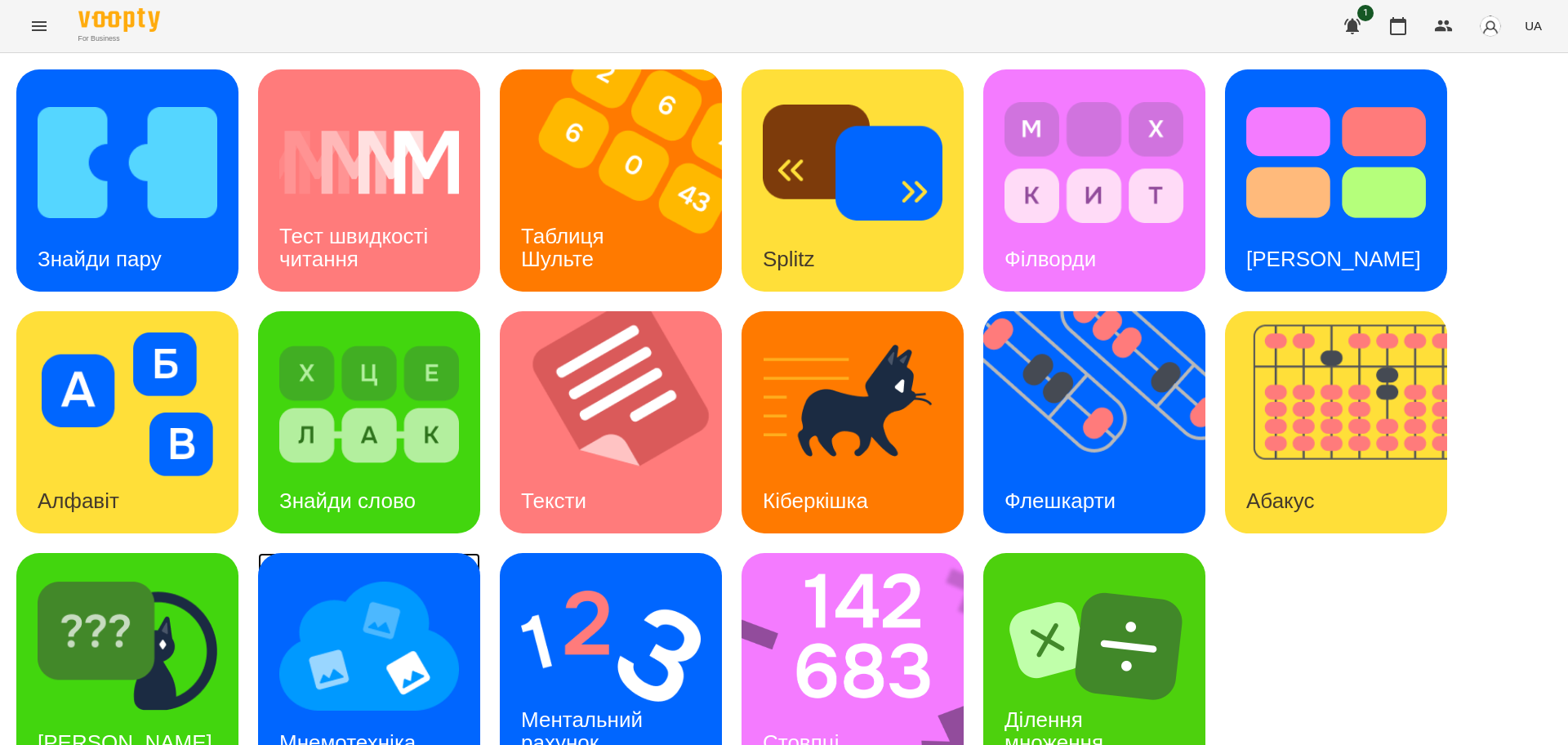
click at [385, 641] on img at bounding box center [369, 646] width 180 height 144
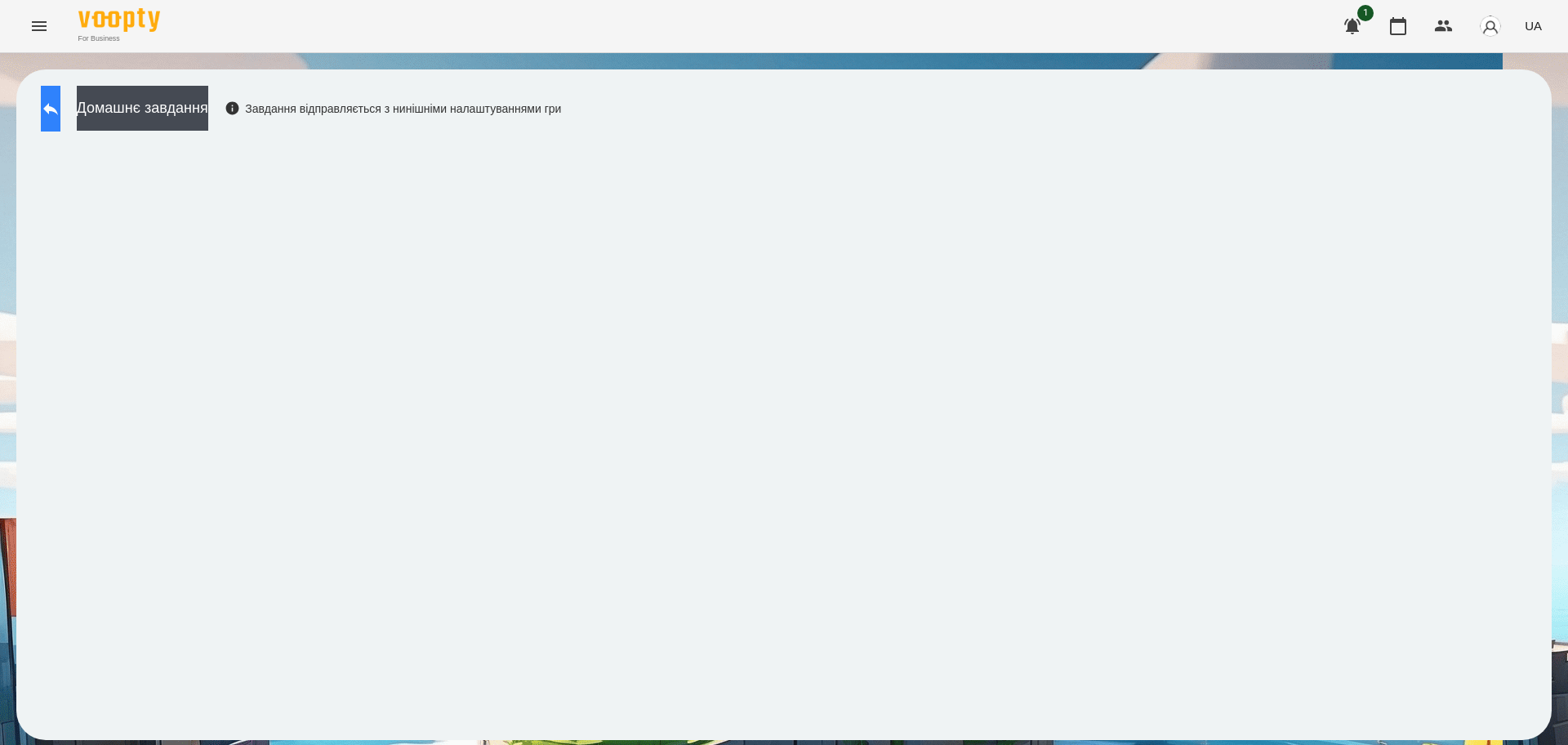
click at [51, 107] on button at bounding box center [50, 109] width 20 height 46
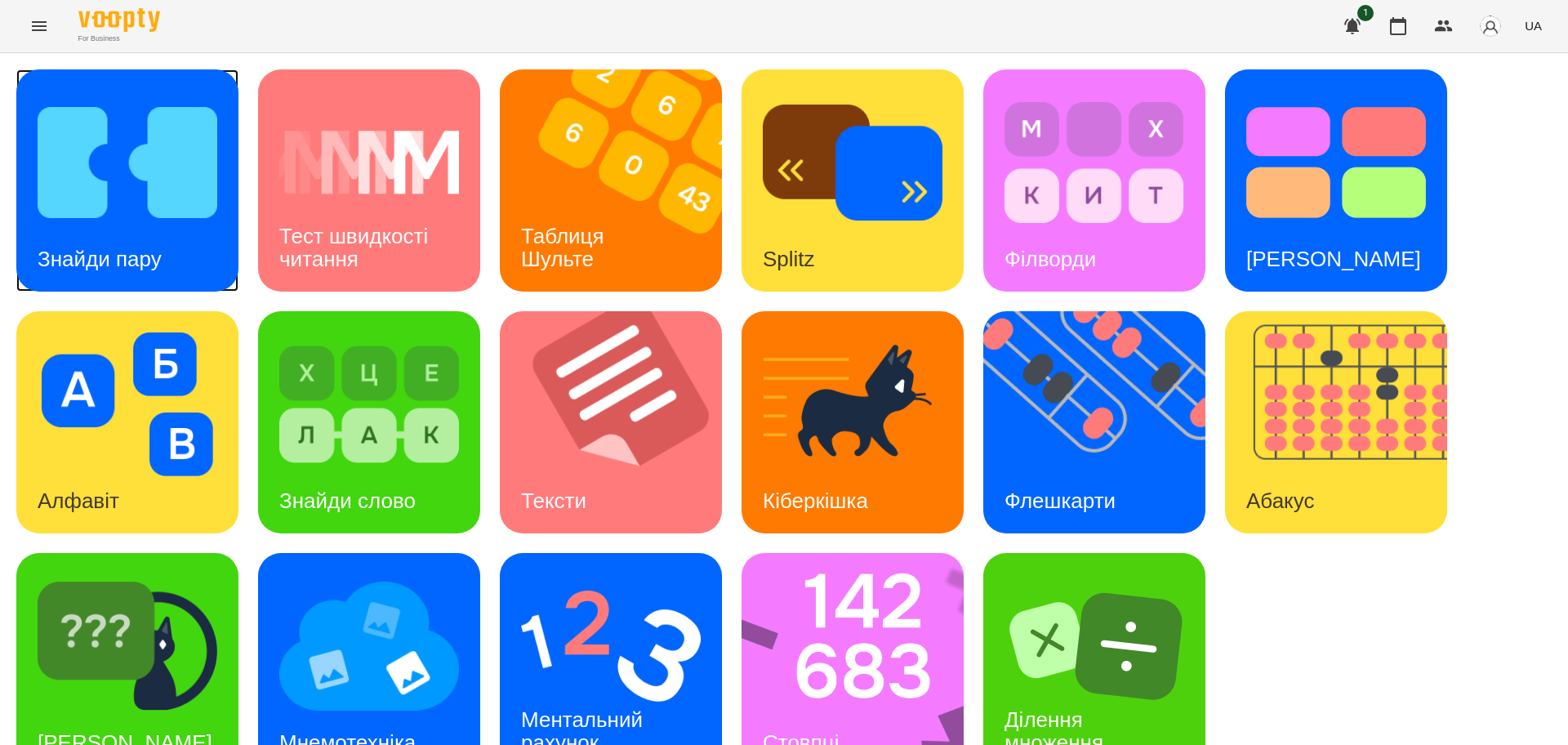
click at [155, 175] on img at bounding box center [127, 162] width 180 height 144
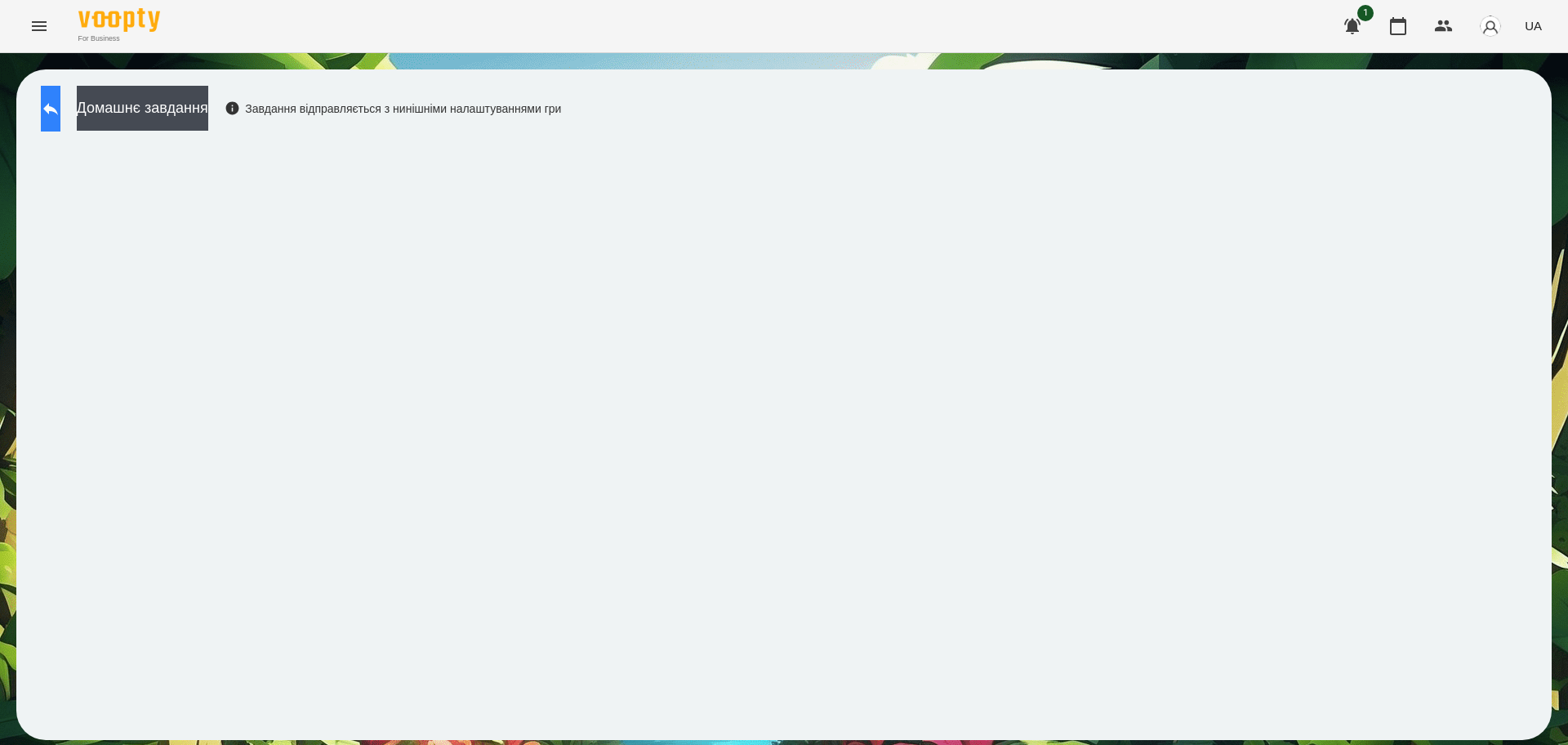
click at [61, 122] on button at bounding box center [50, 109] width 20 height 46
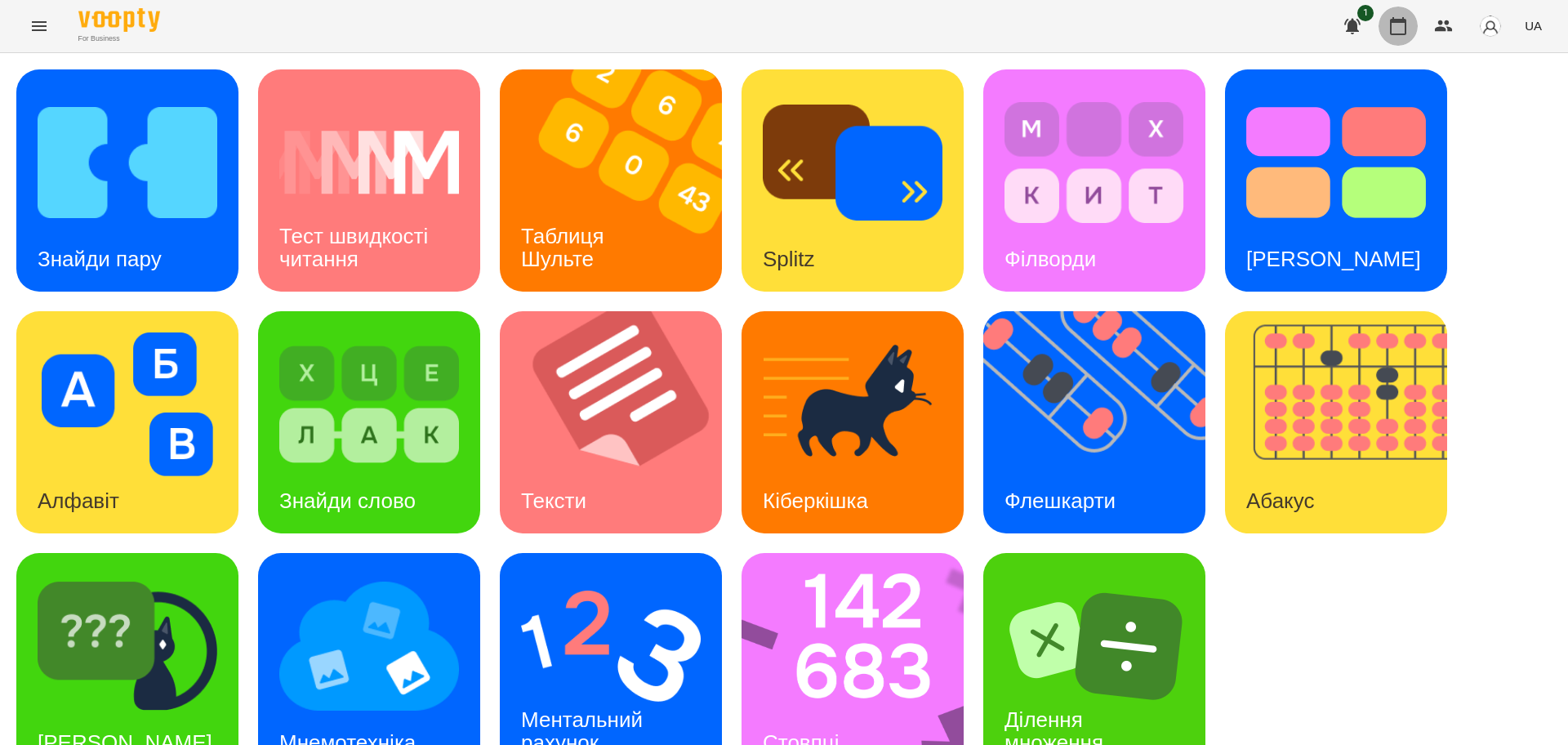
click at [1395, 29] on icon "button" at bounding box center [1398, 26] width 20 height 20
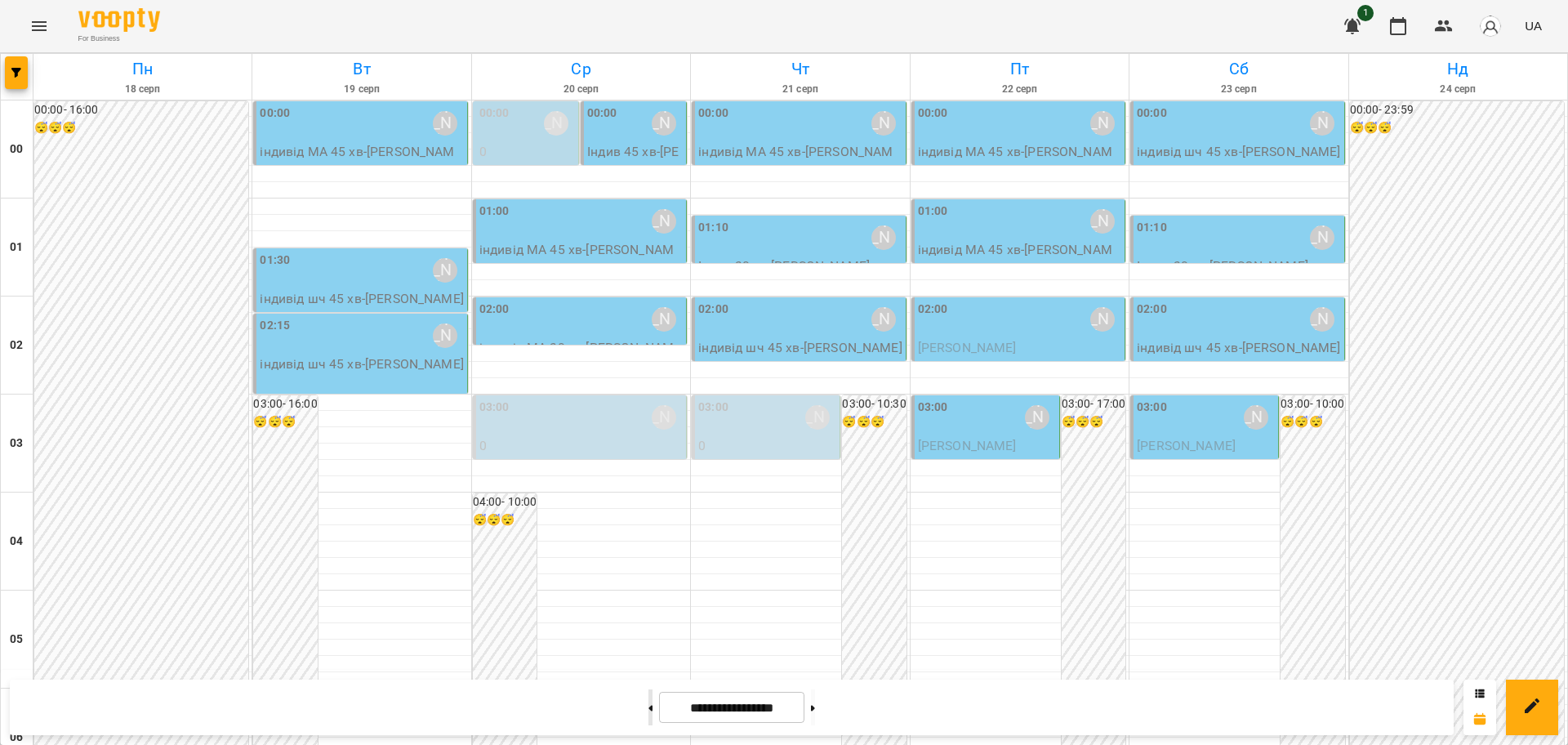
click at [649, 709] on button at bounding box center [650, 707] width 4 height 36
type input "**********"
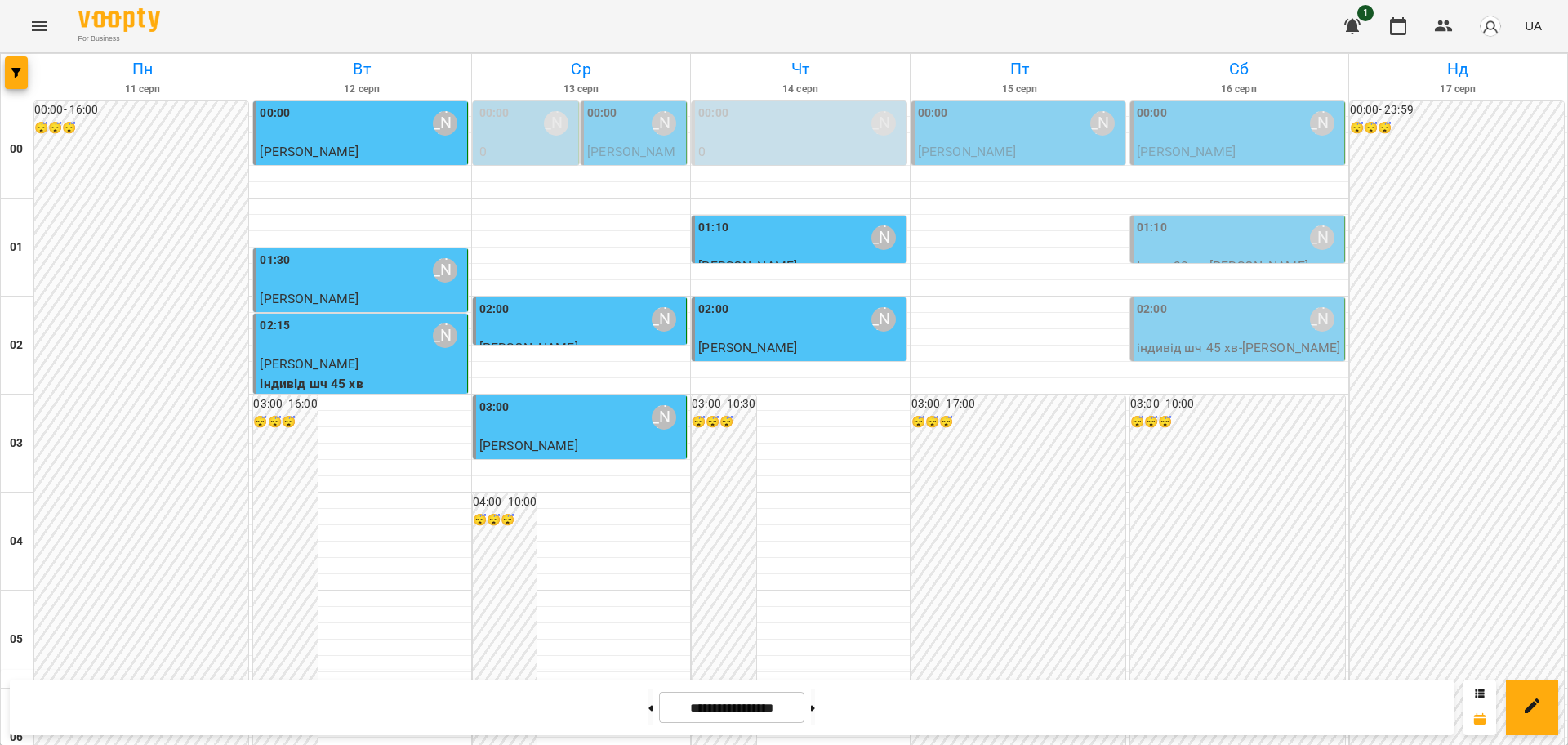
scroll to position [1634, 0]
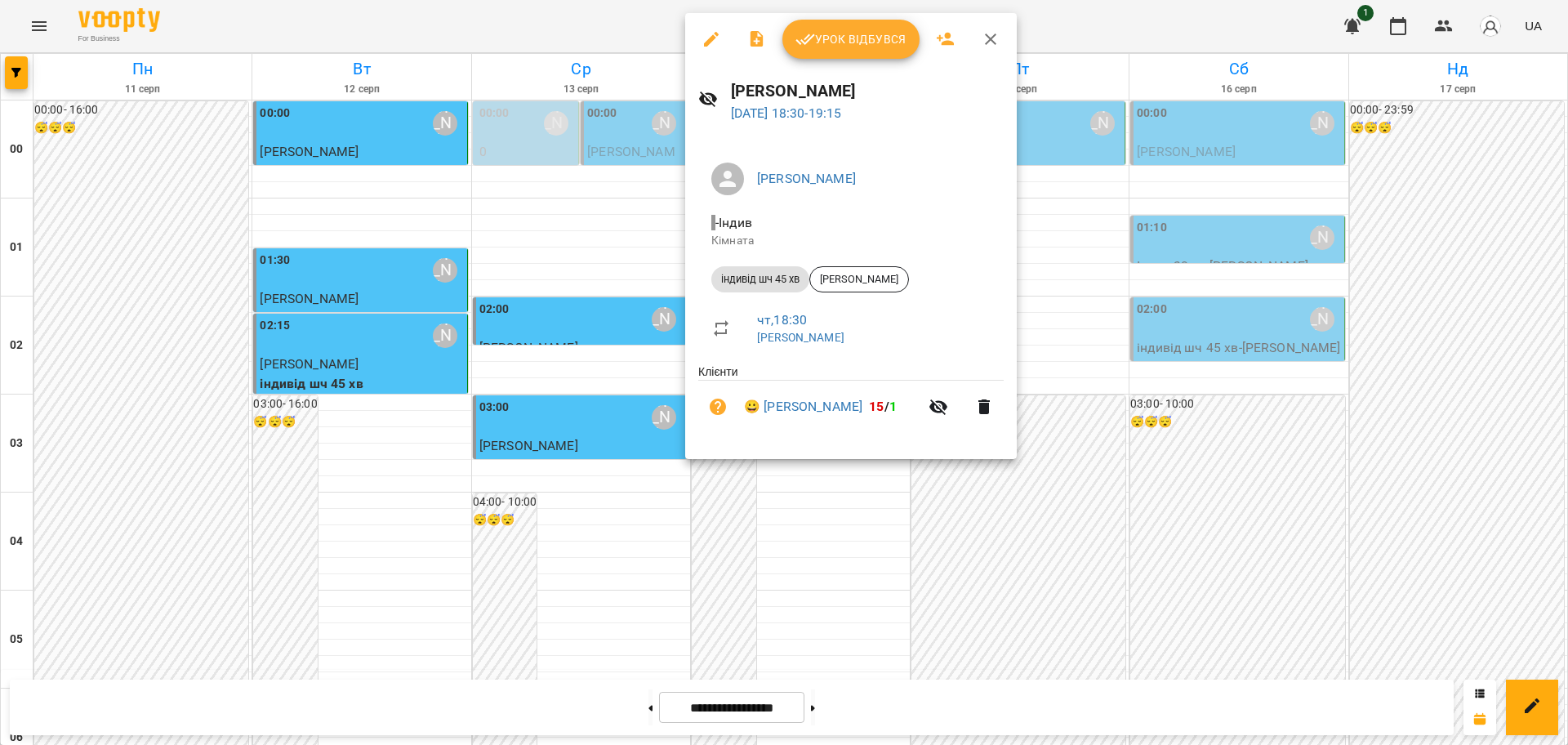
click at [849, 50] on button "Урок відбувся" at bounding box center [851, 39] width 137 height 39
